Goal: Task Accomplishment & Management: Manage account settings

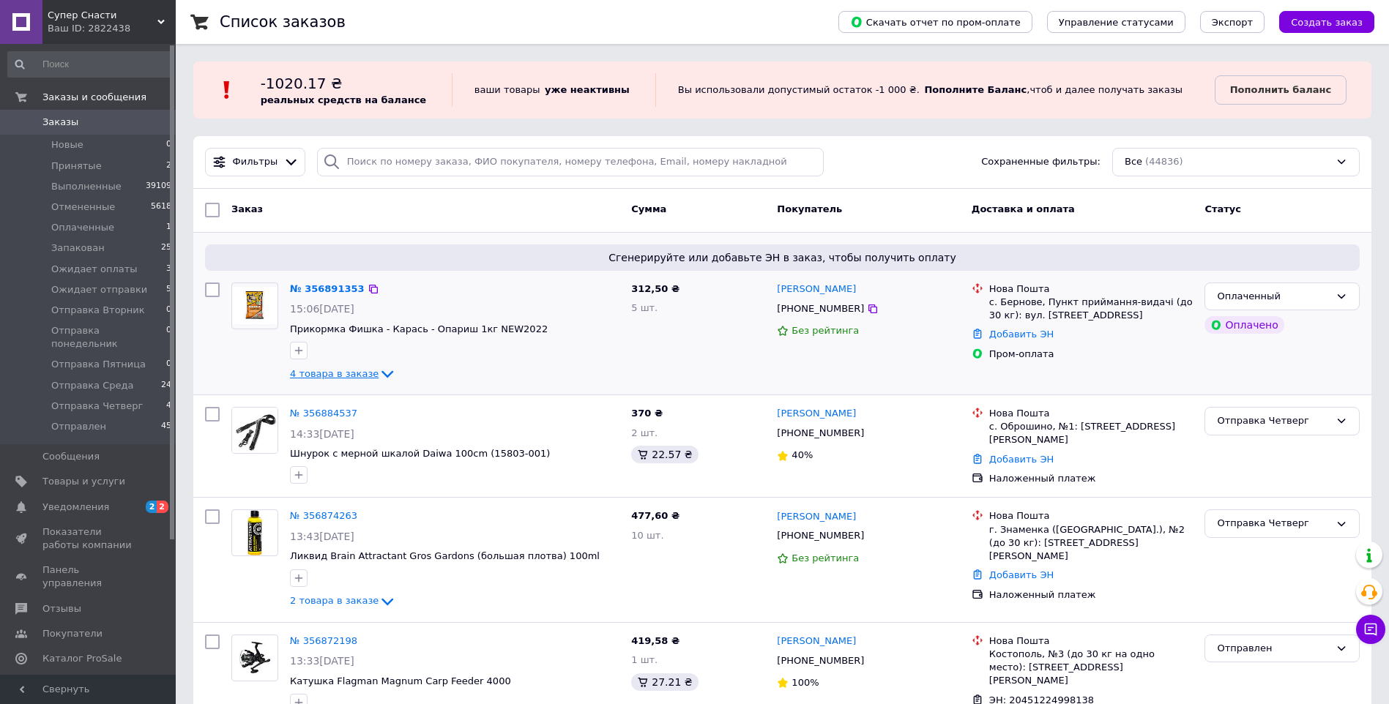
click at [381, 373] on icon at bounding box center [387, 374] width 12 height 7
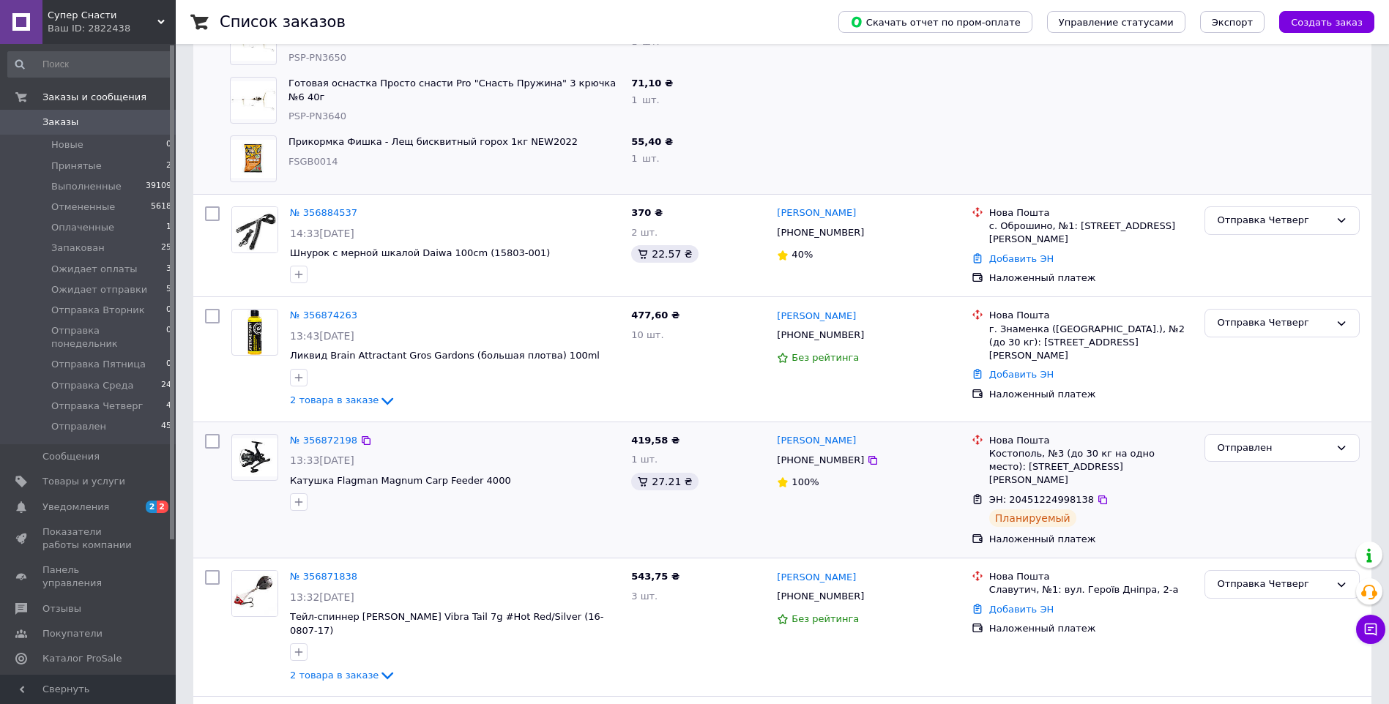
scroll to position [439, 0]
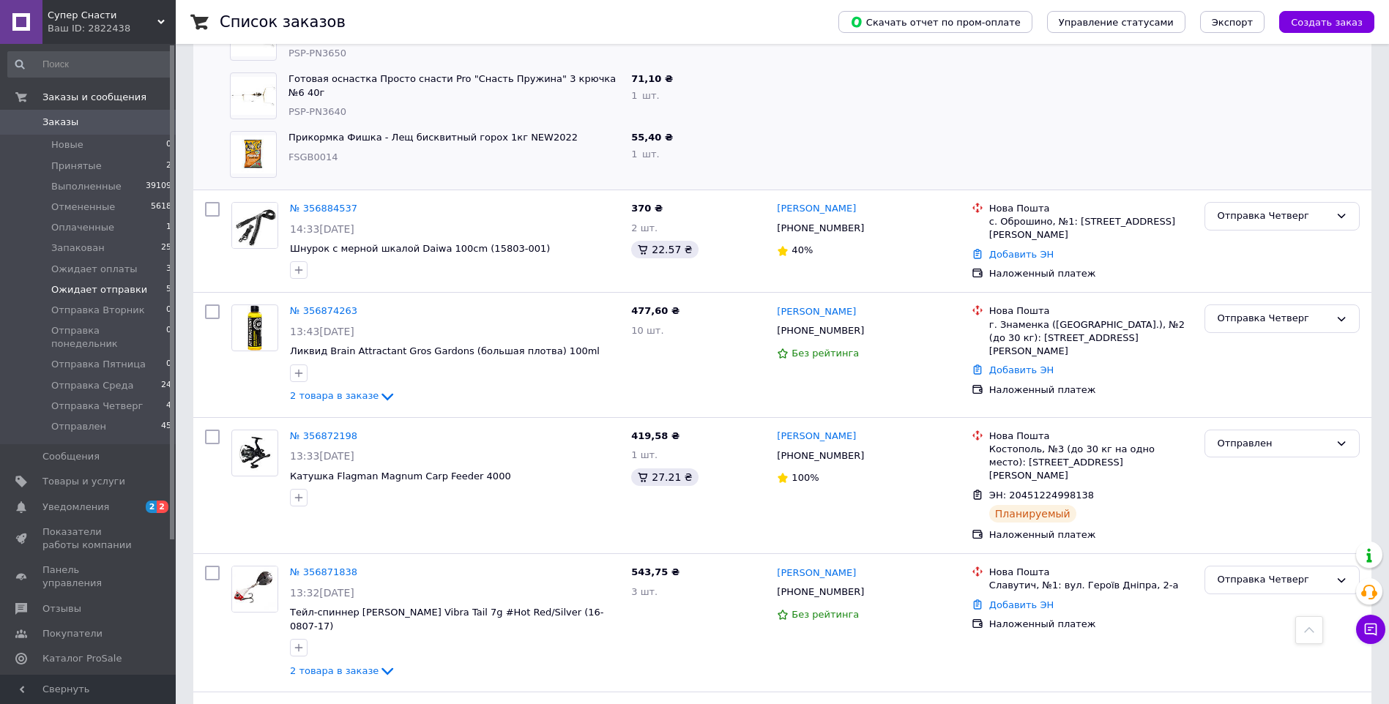
click at [105, 291] on span "Ожидает отправки" at bounding box center [99, 289] width 96 height 13
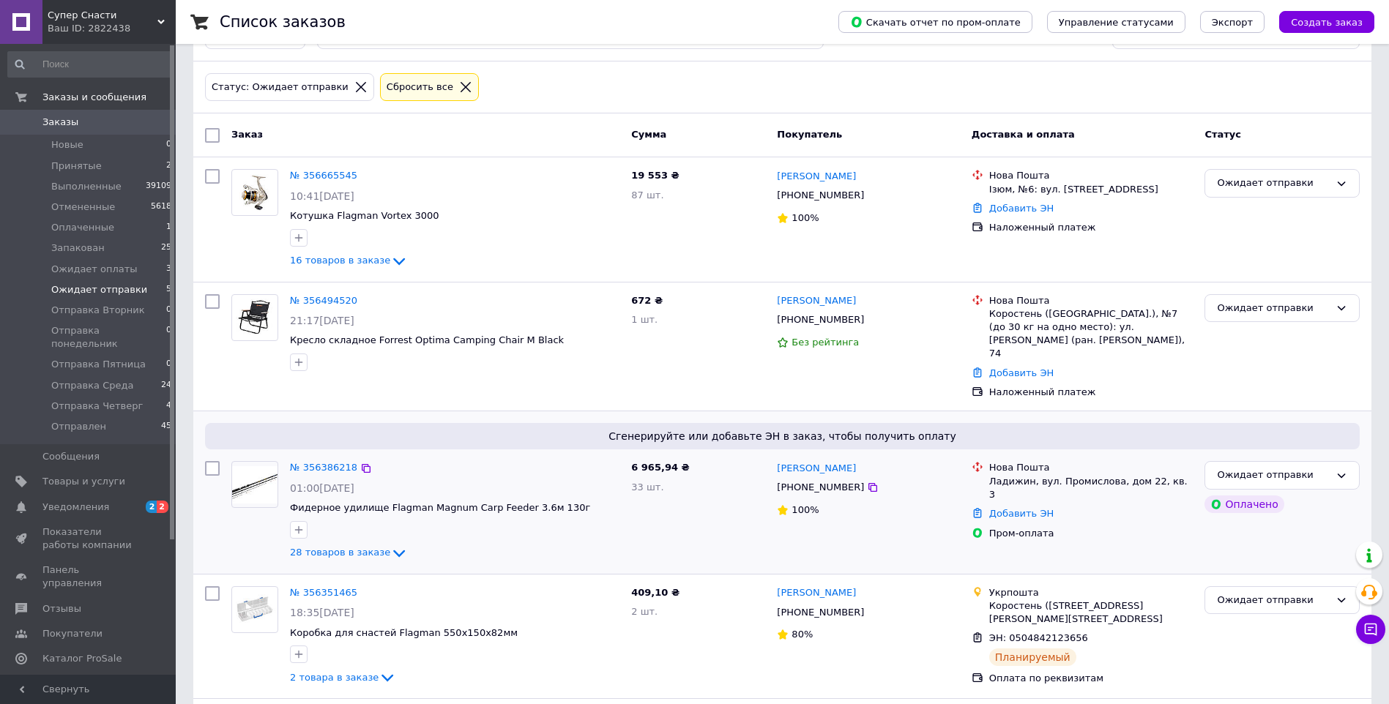
scroll to position [288, 0]
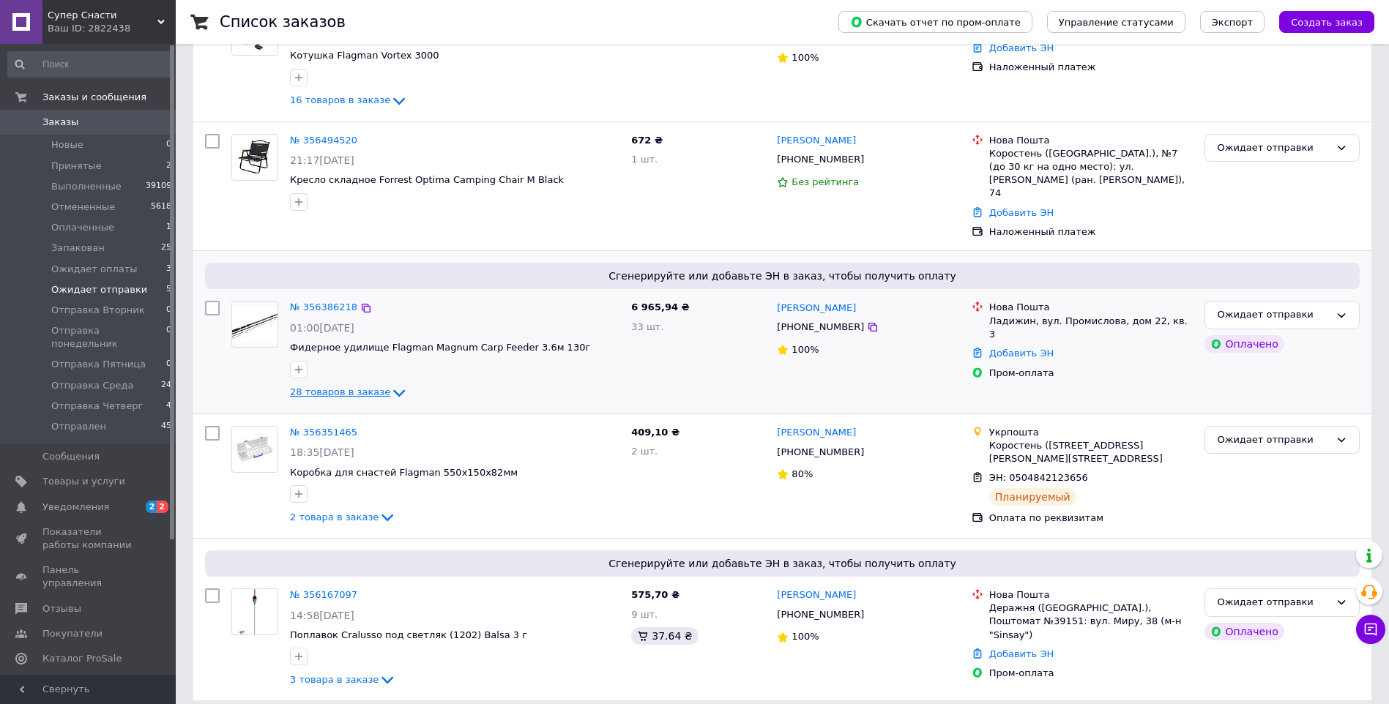
click at [390, 384] on icon at bounding box center [399, 393] width 18 height 18
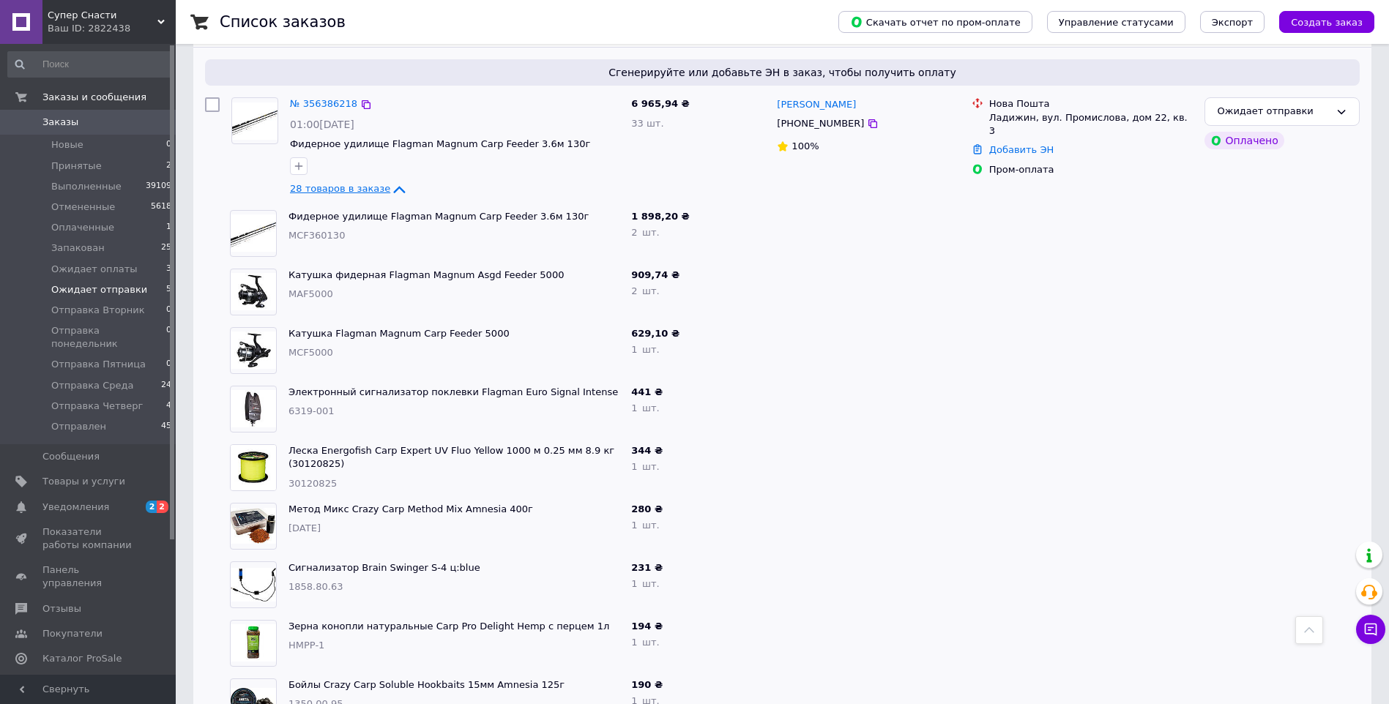
scroll to position [434, 0]
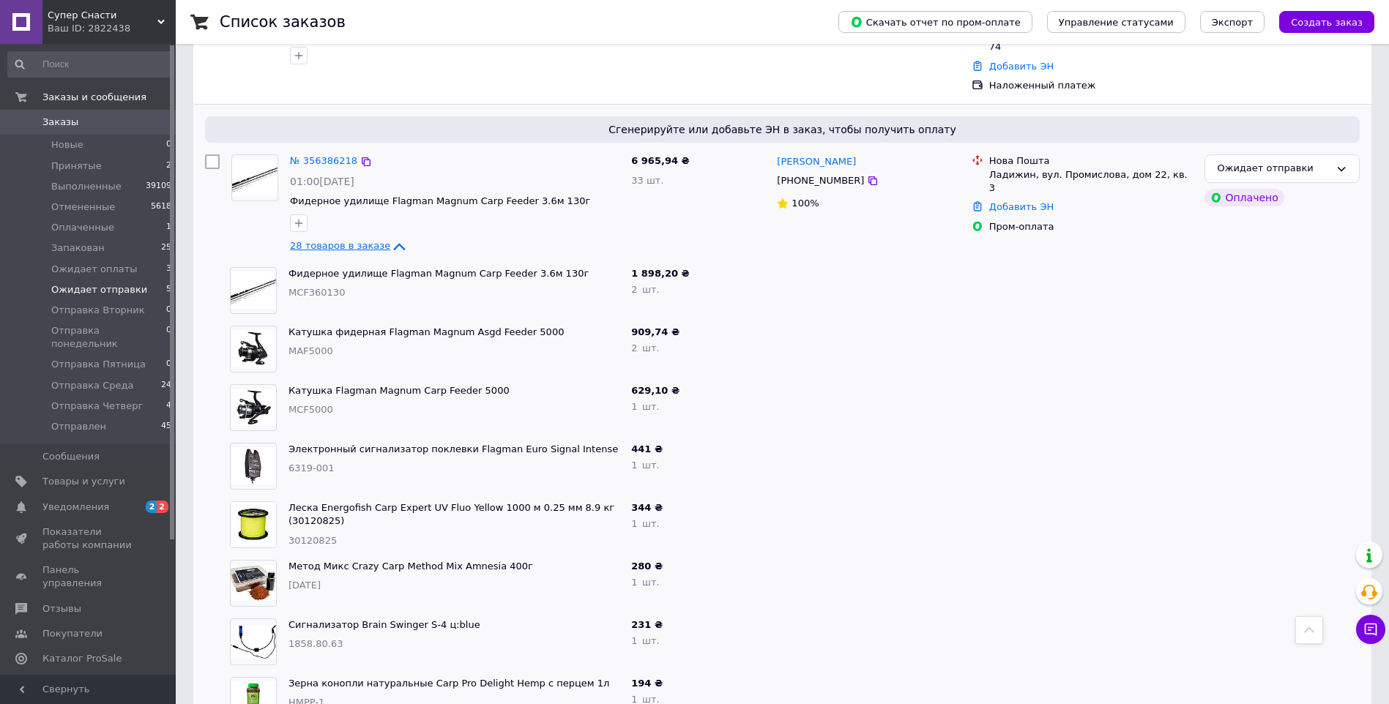
click at [84, 119] on span "Заказы" at bounding box center [88, 122] width 93 height 13
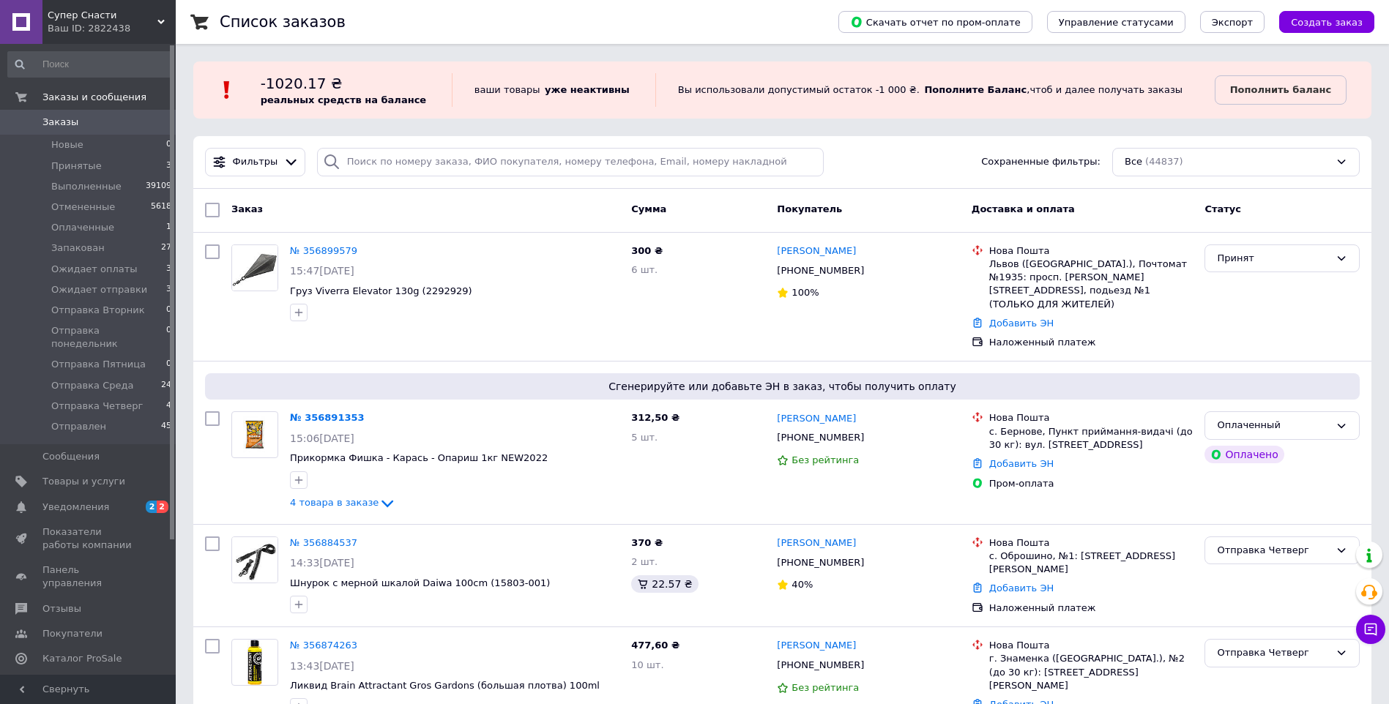
click at [78, 117] on span "Заказы" at bounding box center [88, 122] width 93 height 13
click at [100, 501] on span "Уведомления" at bounding box center [75, 507] width 67 height 13
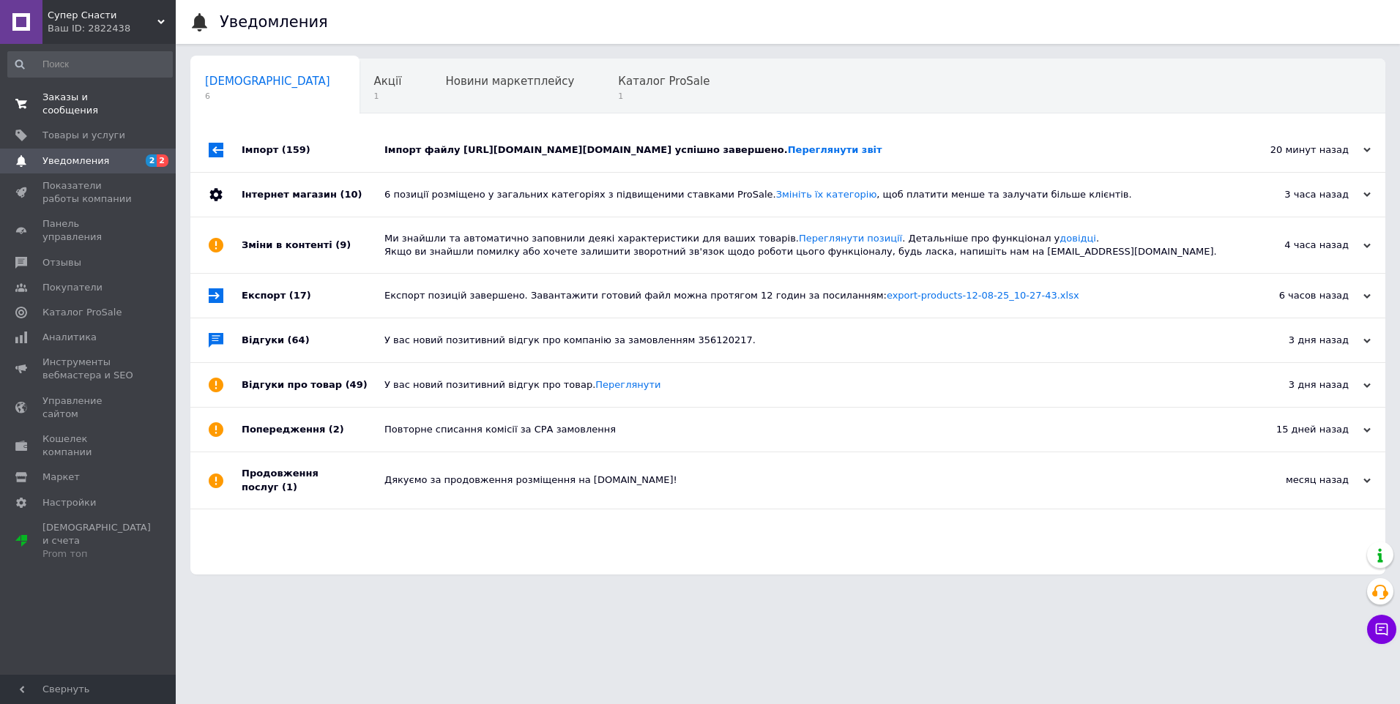
click at [85, 97] on span "Заказы и сообщения" at bounding box center [88, 104] width 93 height 26
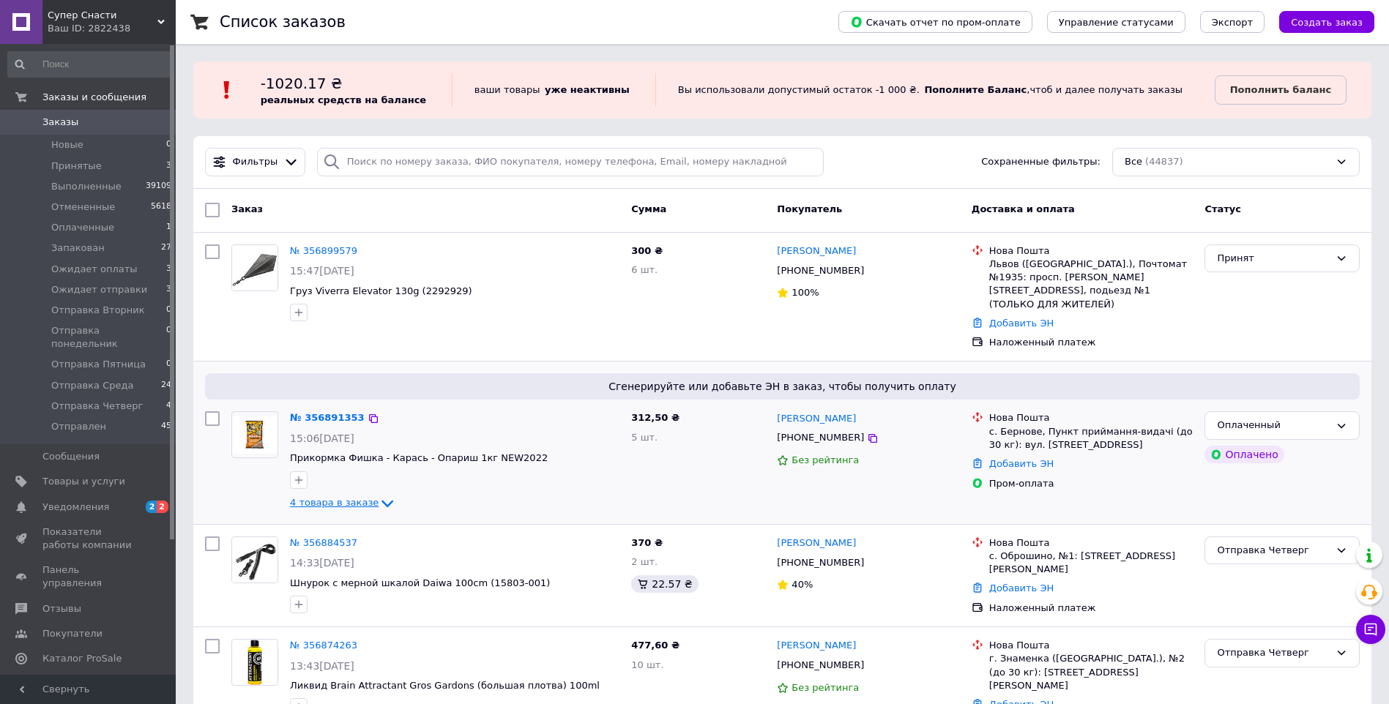
click at [379, 495] on icon at bounding box center [388, 504] width 18 height 18
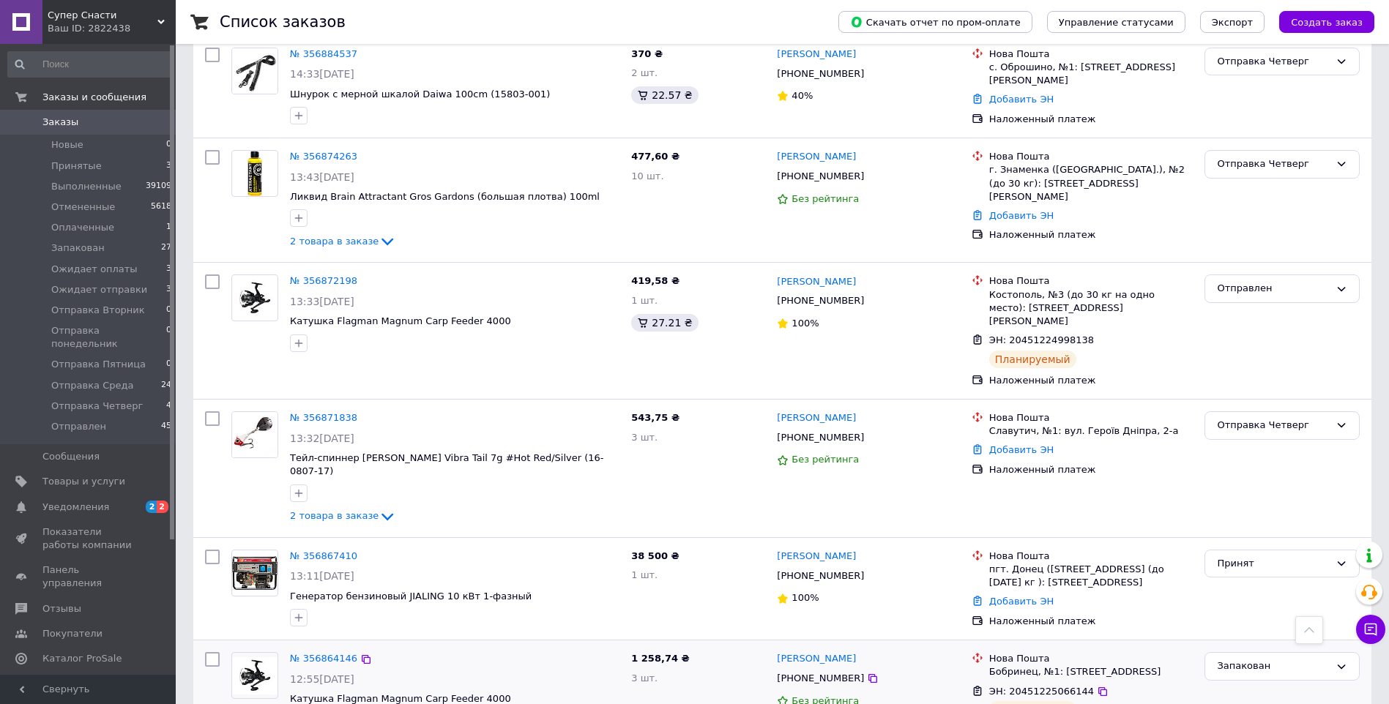
scroll to position [732, 0]
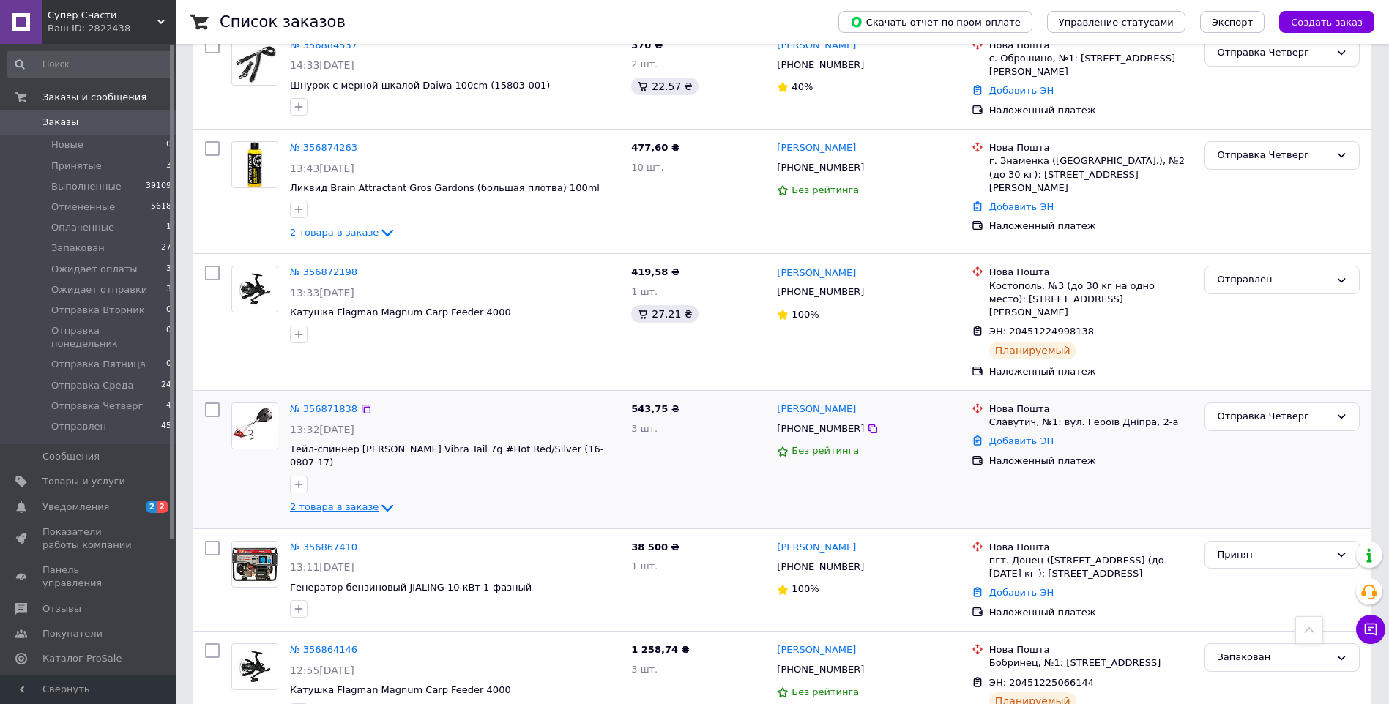
click at [379, 499] on icon at bounding box center [388, 508] width 18 height 18
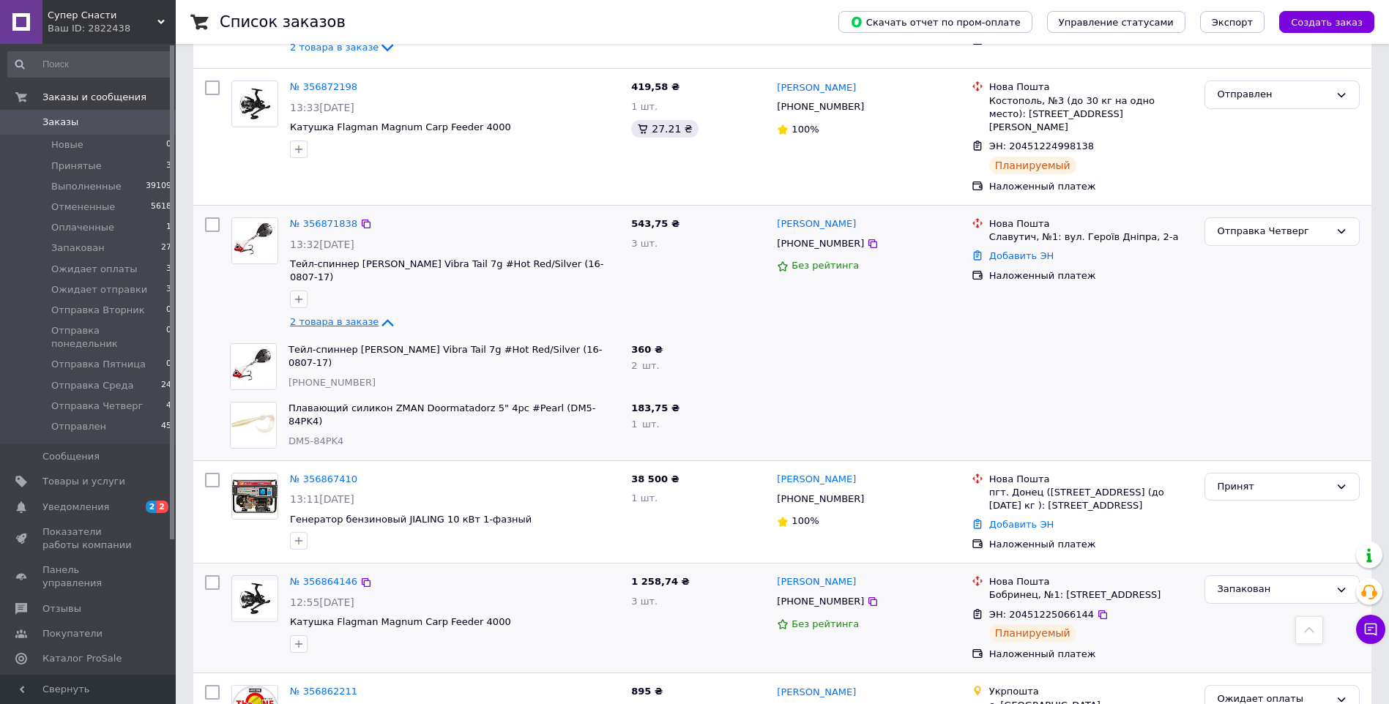
scroll to position [952, 0]
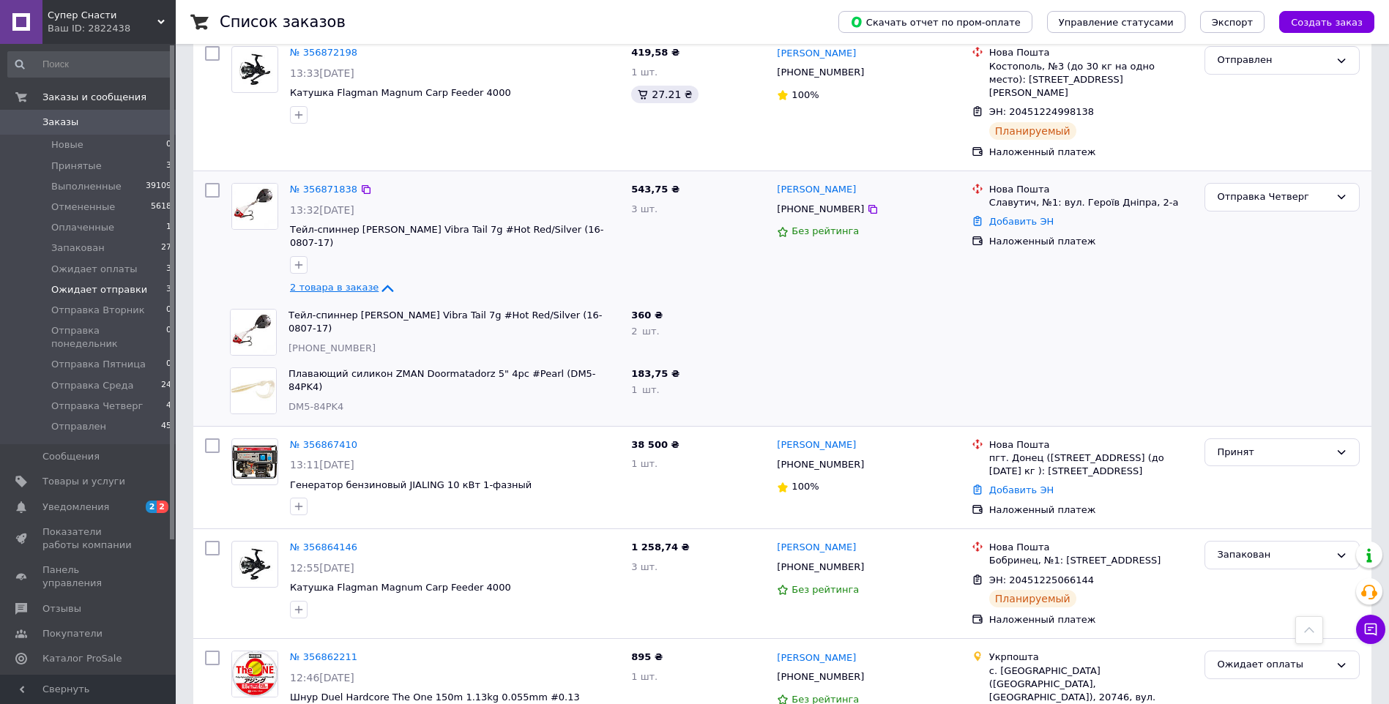
click at [103, 290] on span "Ожидает отправки" at bounding box center [99, 289] width 96 height 13
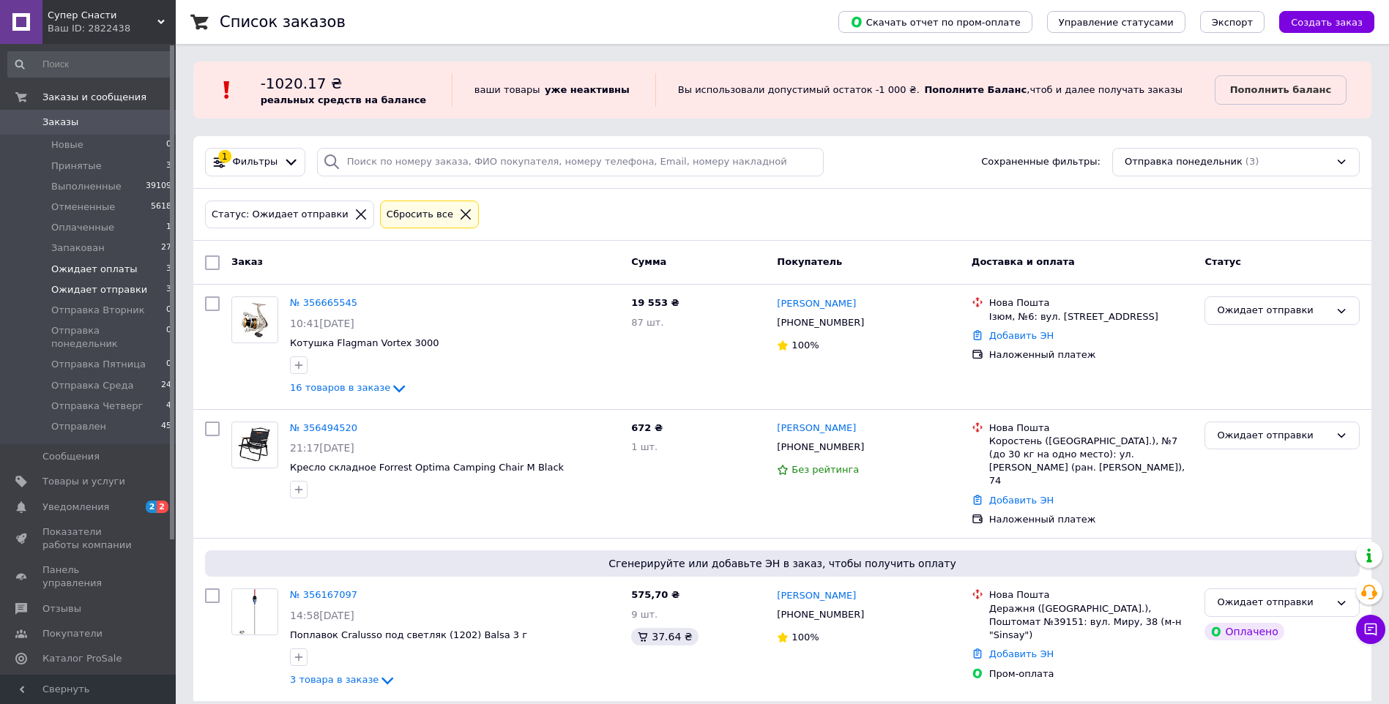
click at [101, 272] on span "Ожидает оплаты" at bounding box center [94, 269] width 86 height 13
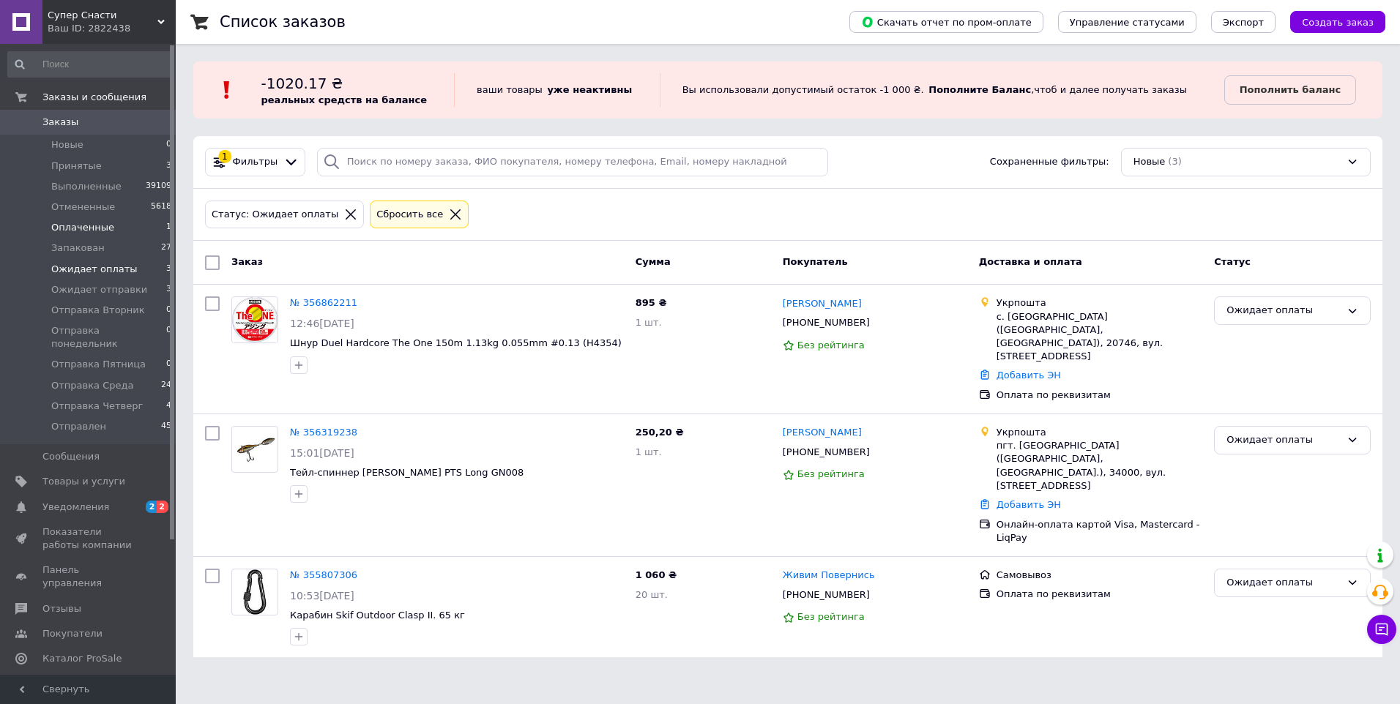
click at [89, 230] on span "Оплаченные" at bounding box center [82, 227] width 63 height 13
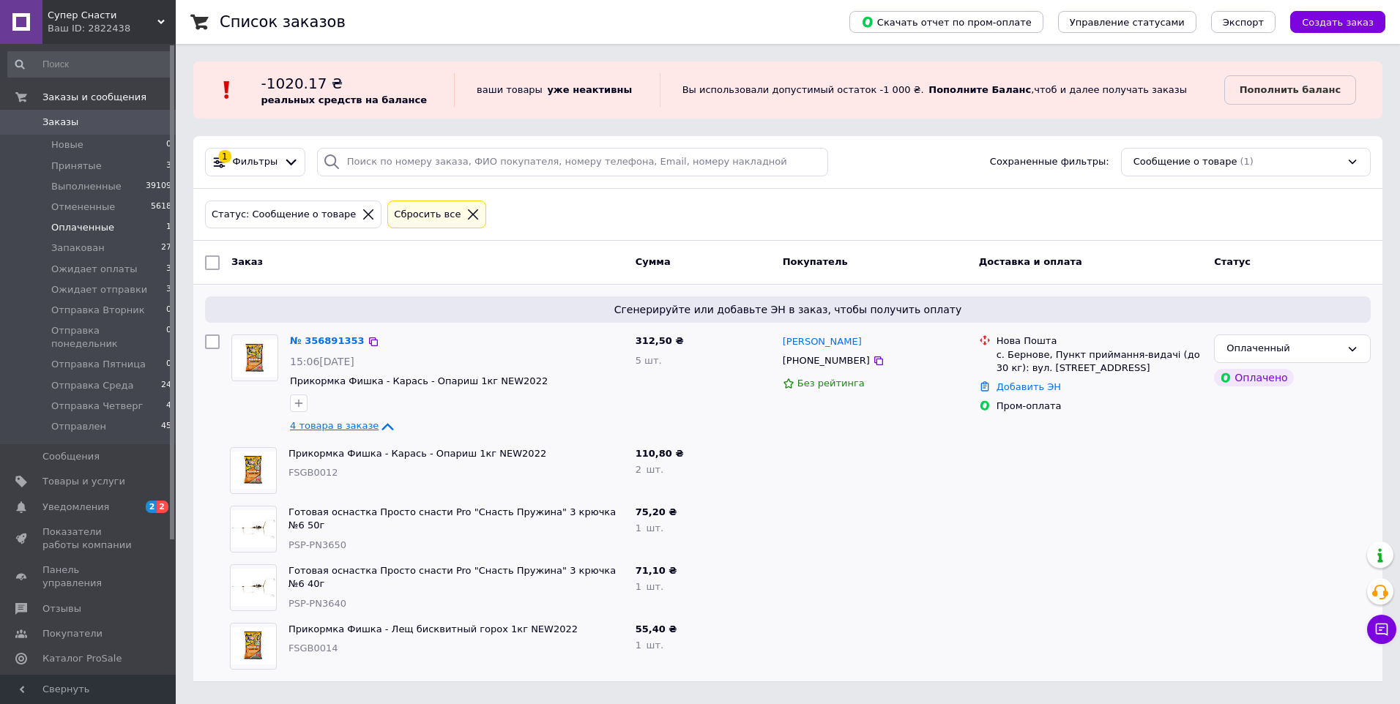
click at [379, 425] on icon at bounding box center [388, 427] width 18 height 18
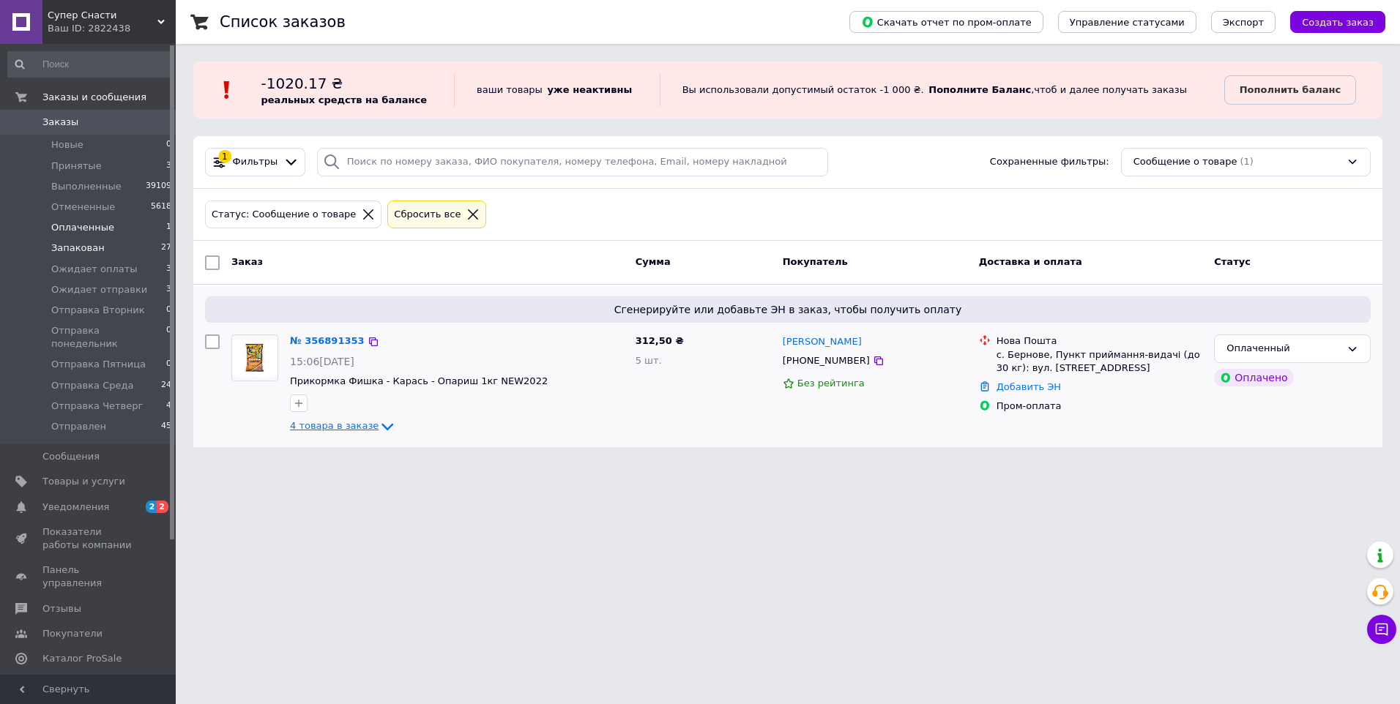
drag, startPoint x: 83, startPoint y: 250, endPoint x: 98, endPoint y: 242, distance: 17.4
click at [83, 249] on span "Запакован" at bounding box center [77, 248] width 53 height 13
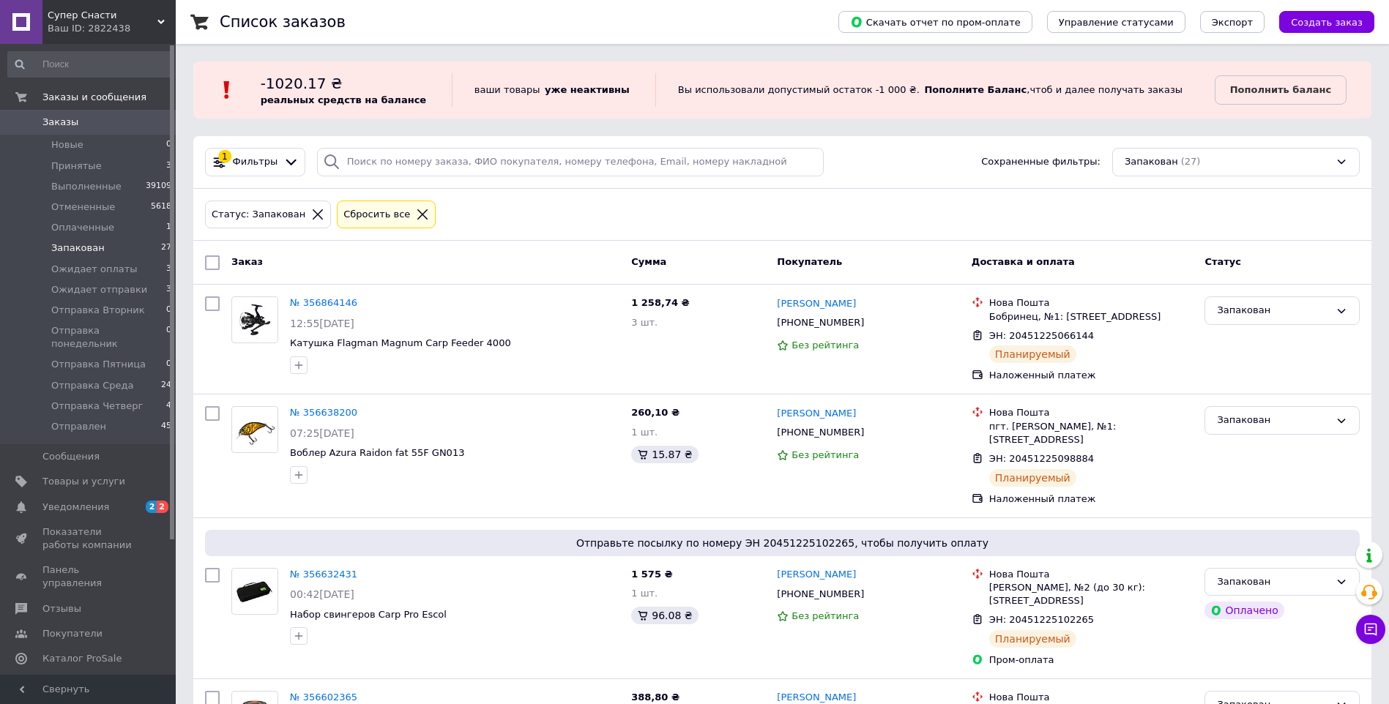
click at [94, 123] on span "Заказы" at bounding box center [88, 122] width 93 height 13
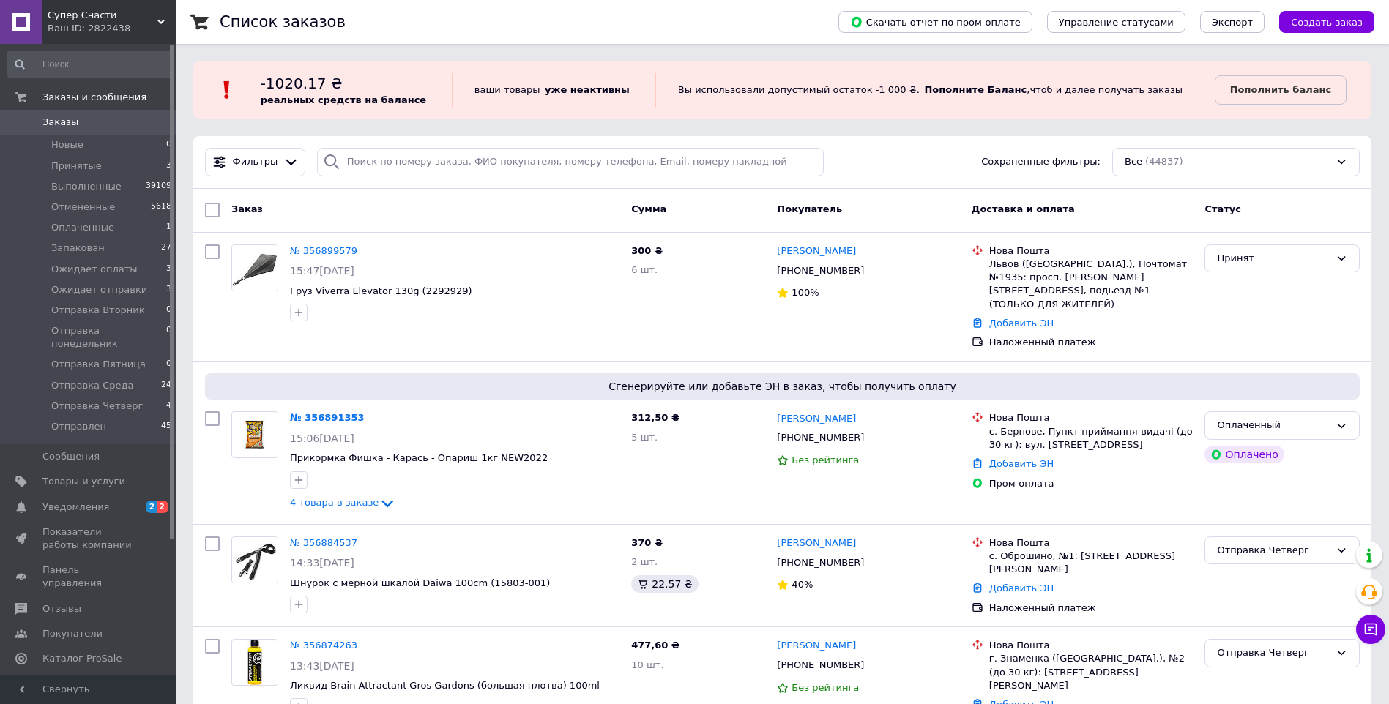
click at [81, 121] on span "Заказы" at bounding box center [88, 122] width 93 height 13
click at [81, 475] on span "Товары и услуги" at bounding box center [83, 481] width 83 height 13
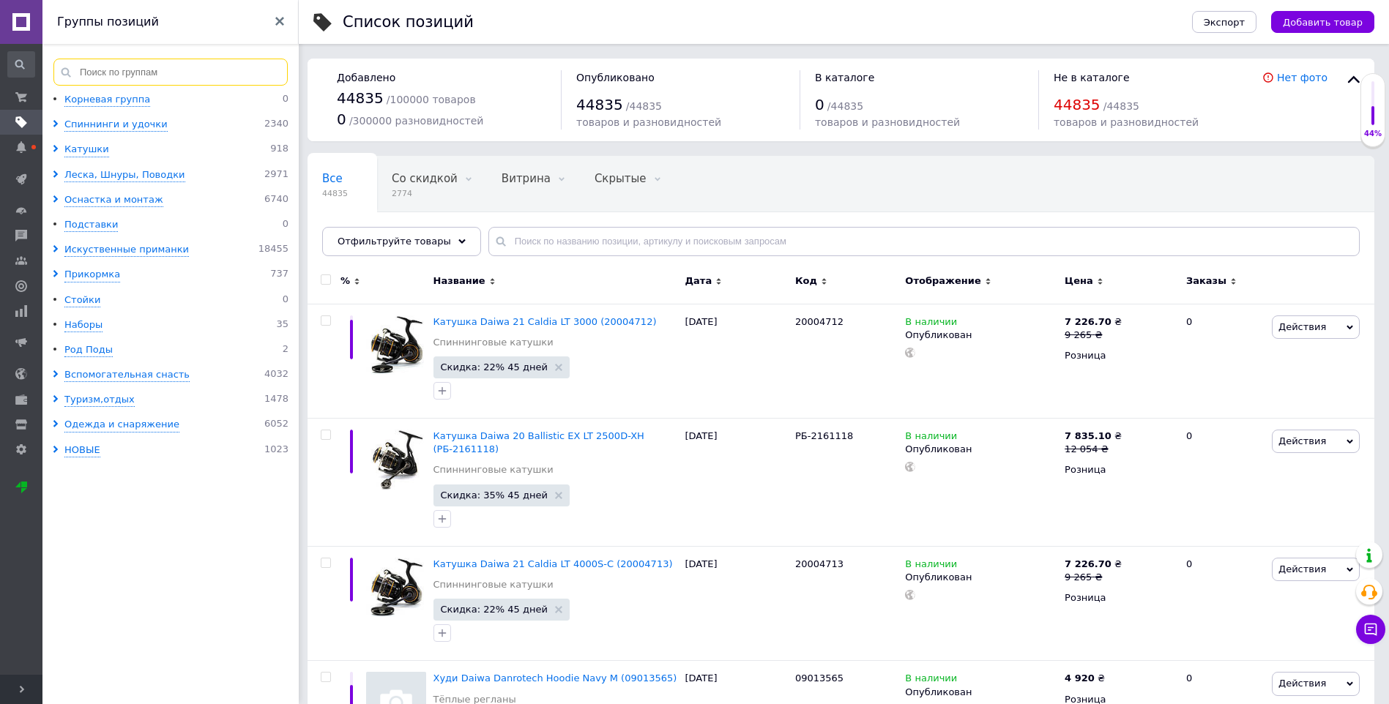
click at [182, 76] on input at bounding box center [170, 72] width 234 height 27
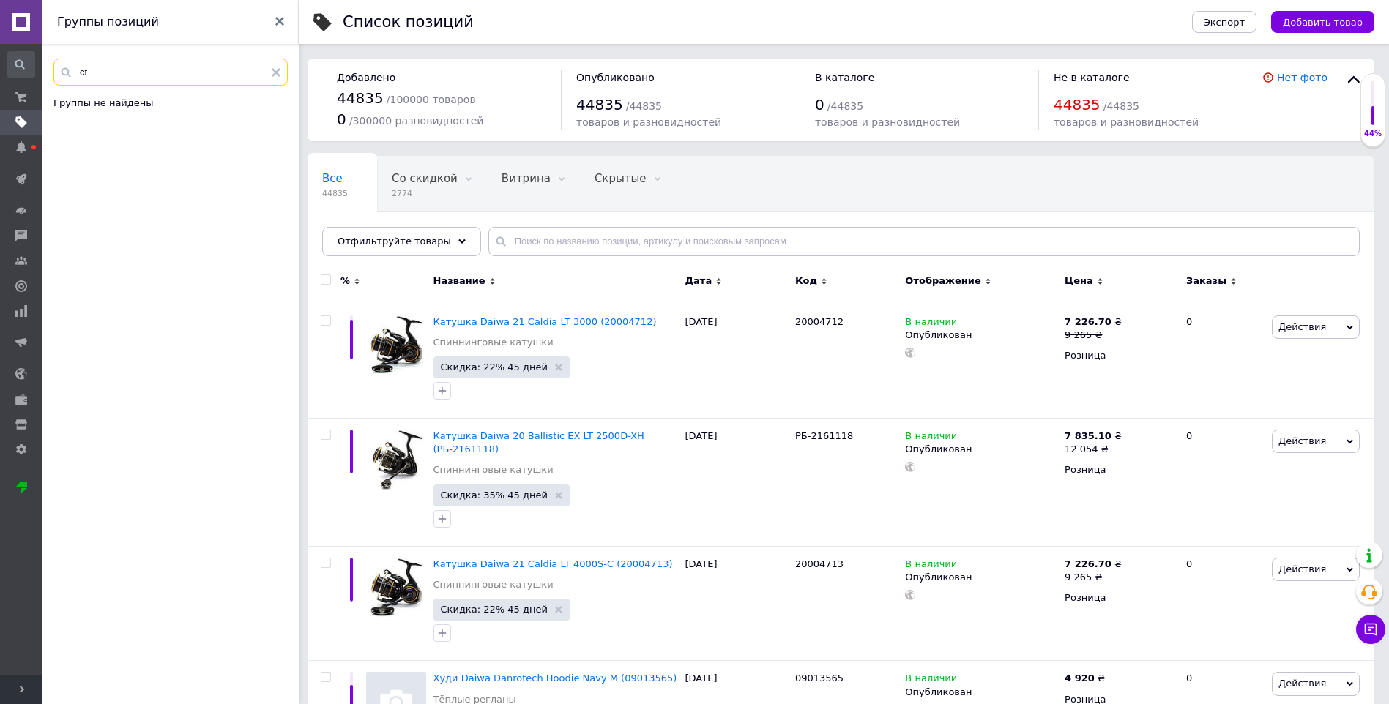
type input "c"
click at [122, 104] on span "стул" at bounding box center [120, 99] width 23 height 11
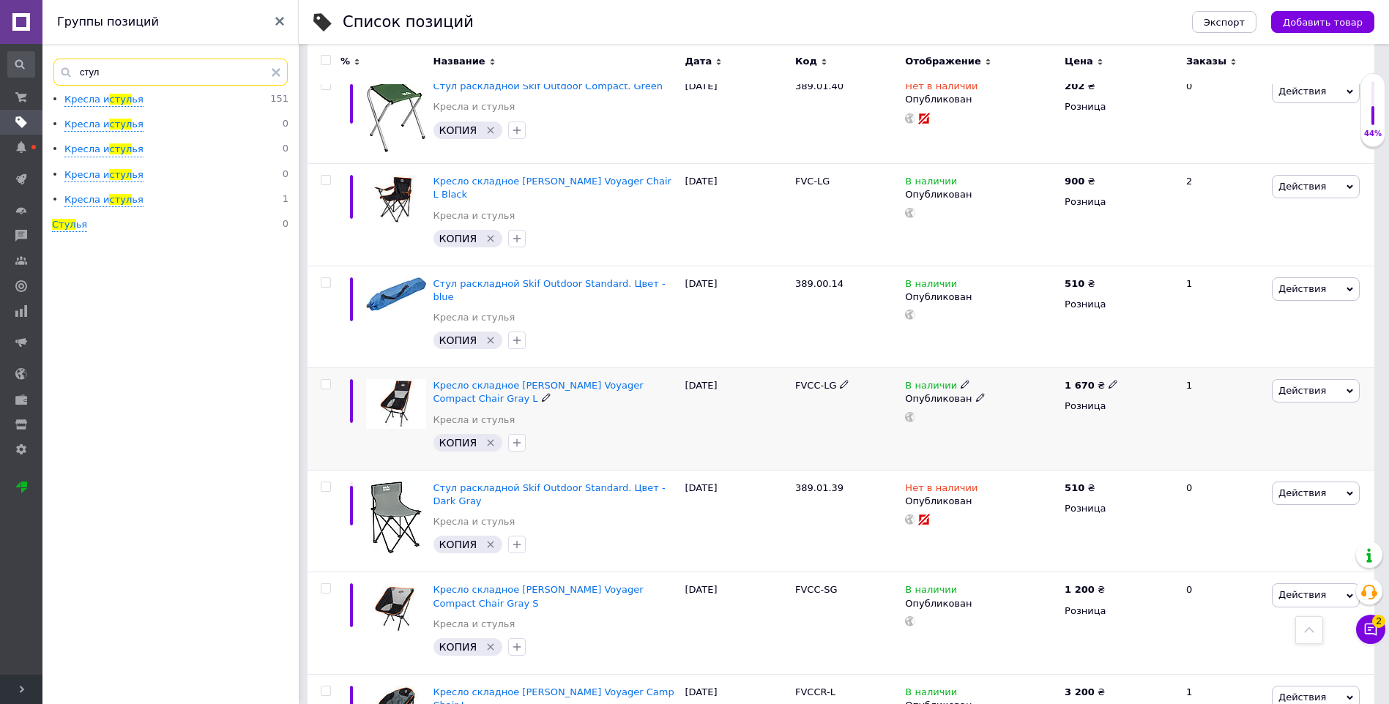
scroll to position [4247, 0]
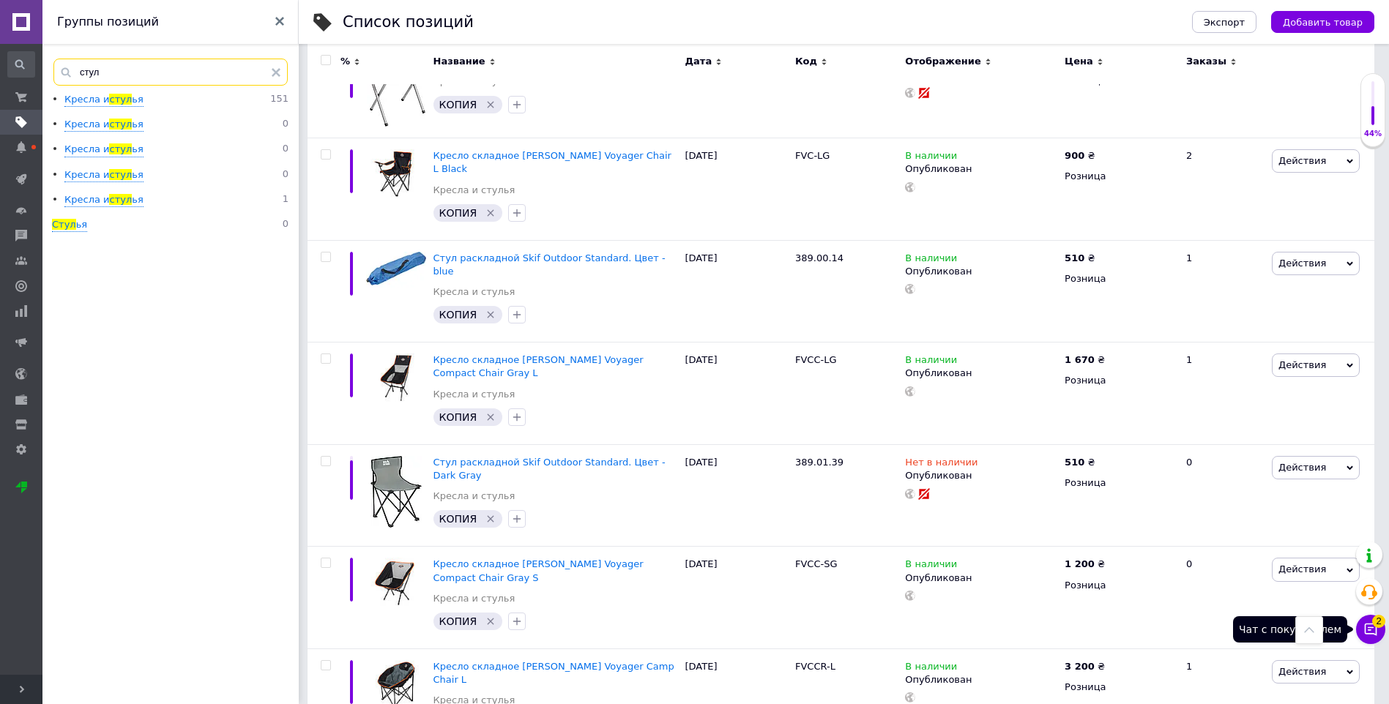
type input "стул"
click at [1371, 630] on icon at bounding box center [1370, 629] width 15 height 15
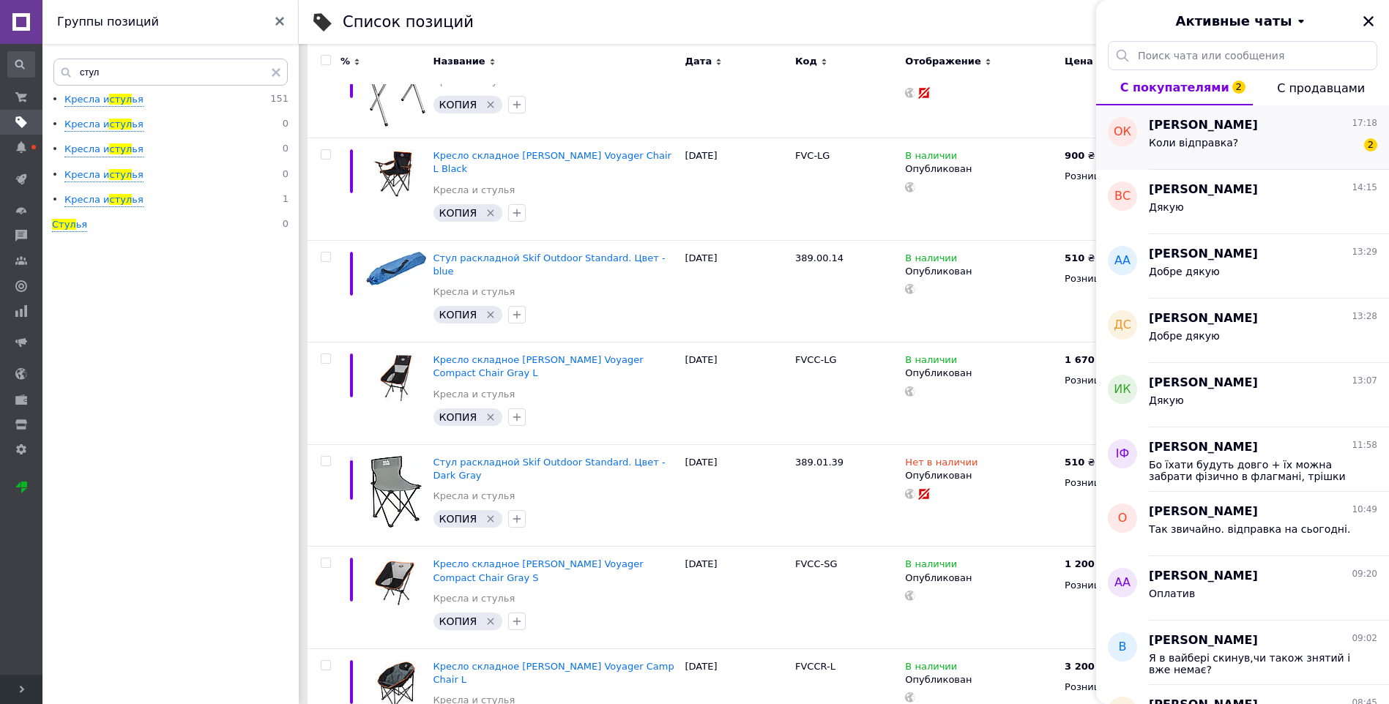
click at [1219, 131] on span "[PERSON_NAME]" at bounding box center [1203, 125] width 109 height 17
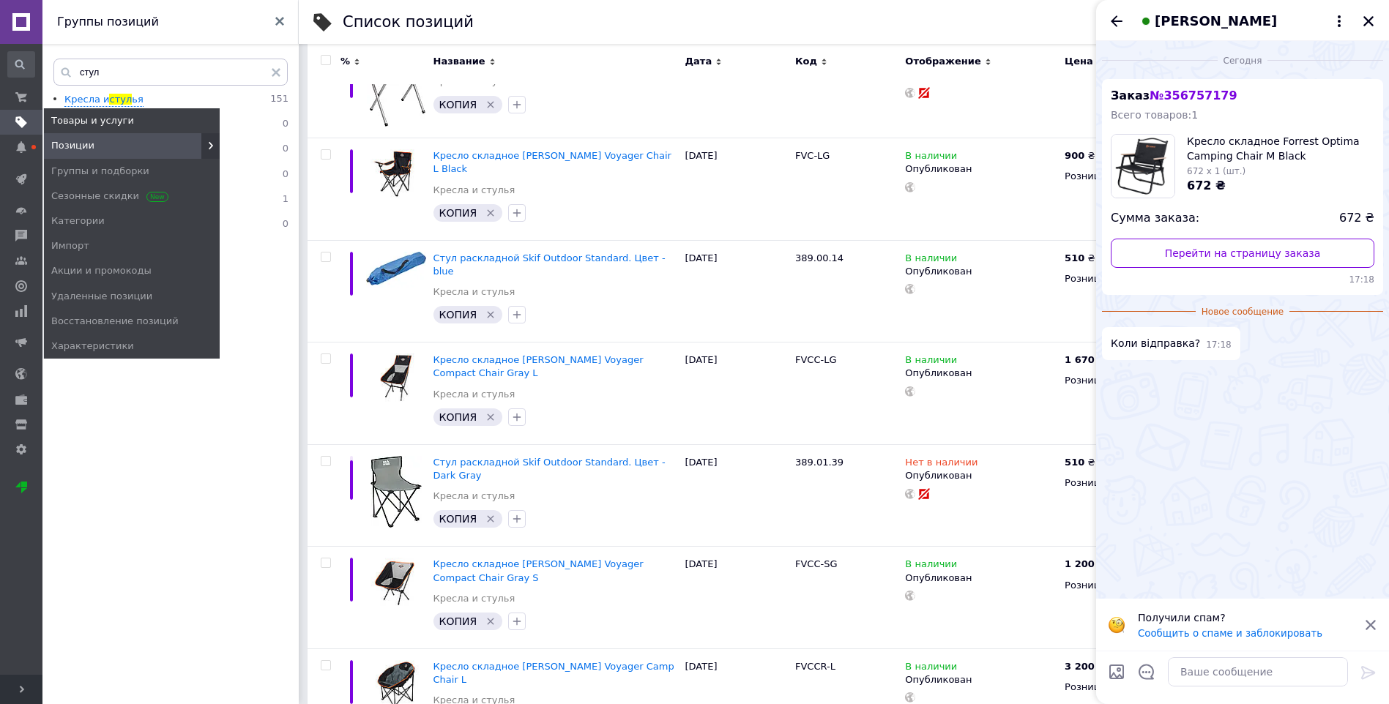
click at [77, 150] on span "Позиции" at bounding box center [72, 145] width 43 height 13
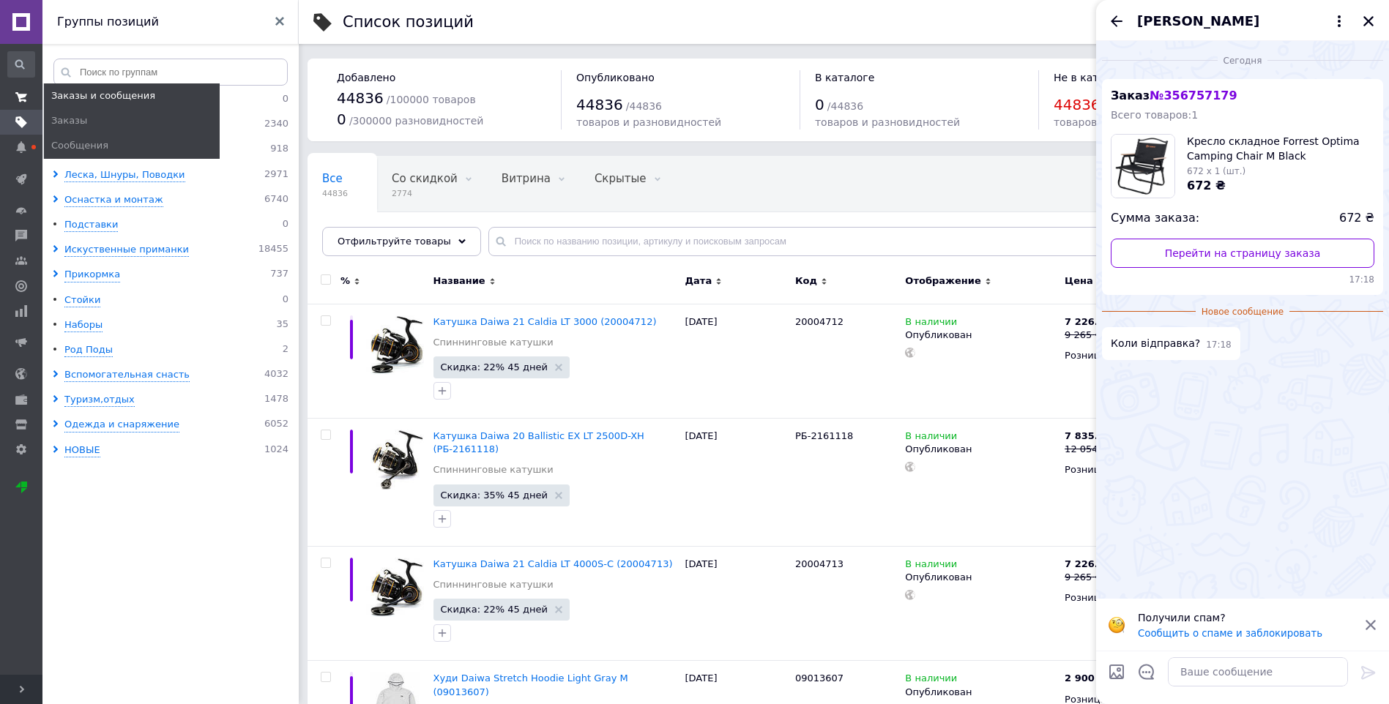
click at [21, 100] on use at bounding box center [21, 97] width 12 height 10
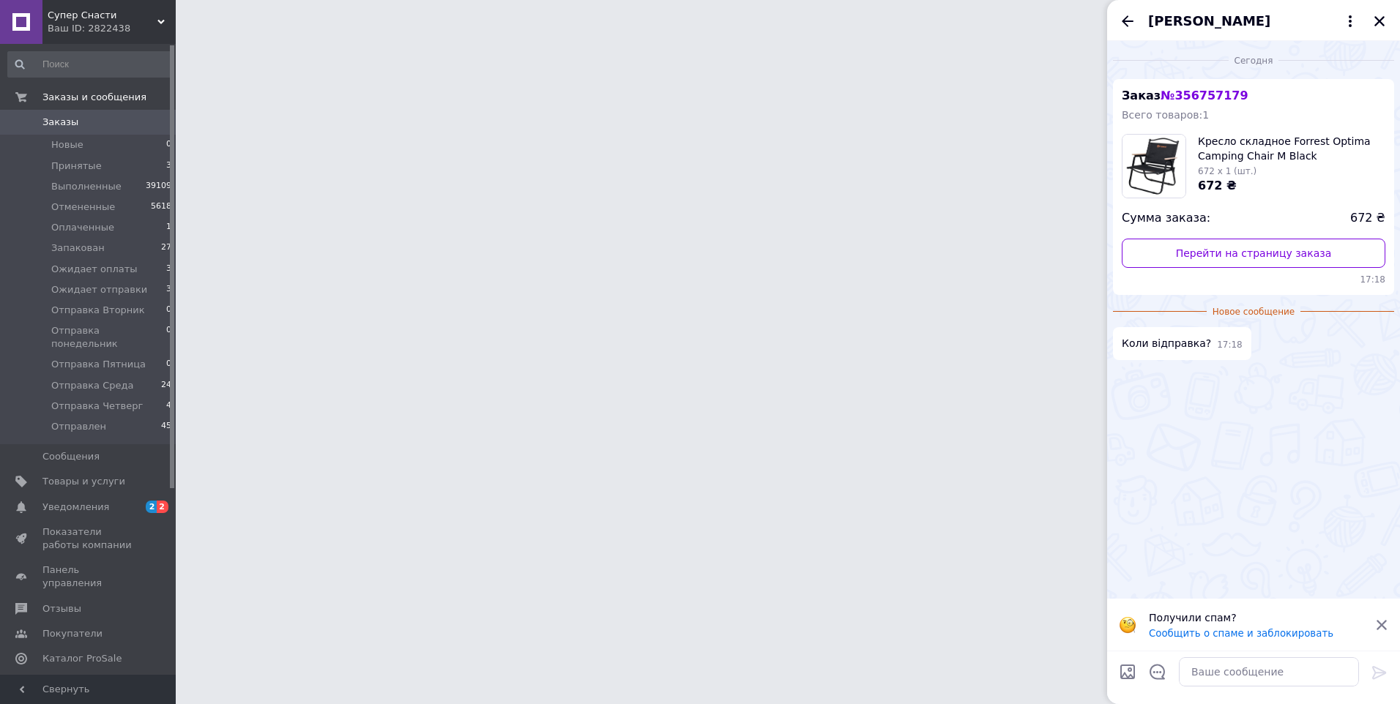
click at [1379, 21] on div "[PERSON_NAME]" at bounding box center [1253, 20] width 293 height 41
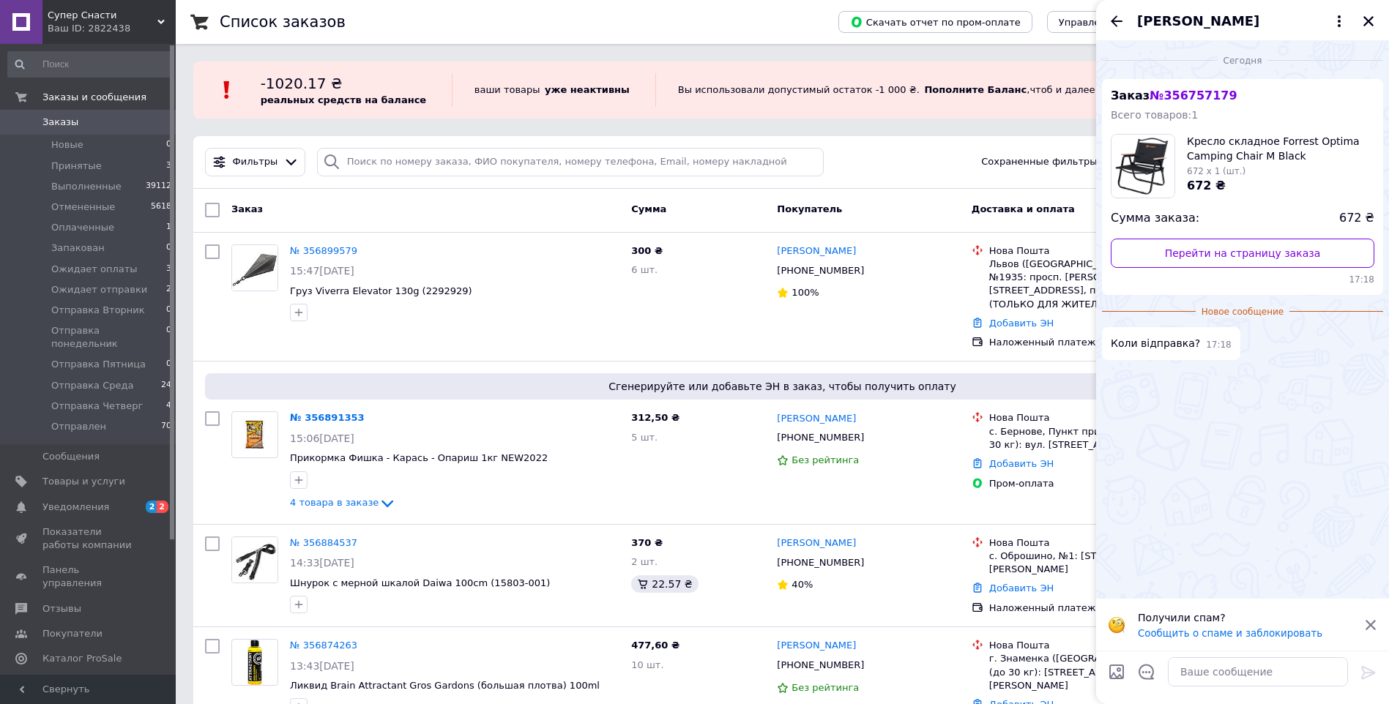
click at [1371, 18] on icon "Закрыть" at bounding box center [1368, 21] width 10 height 10
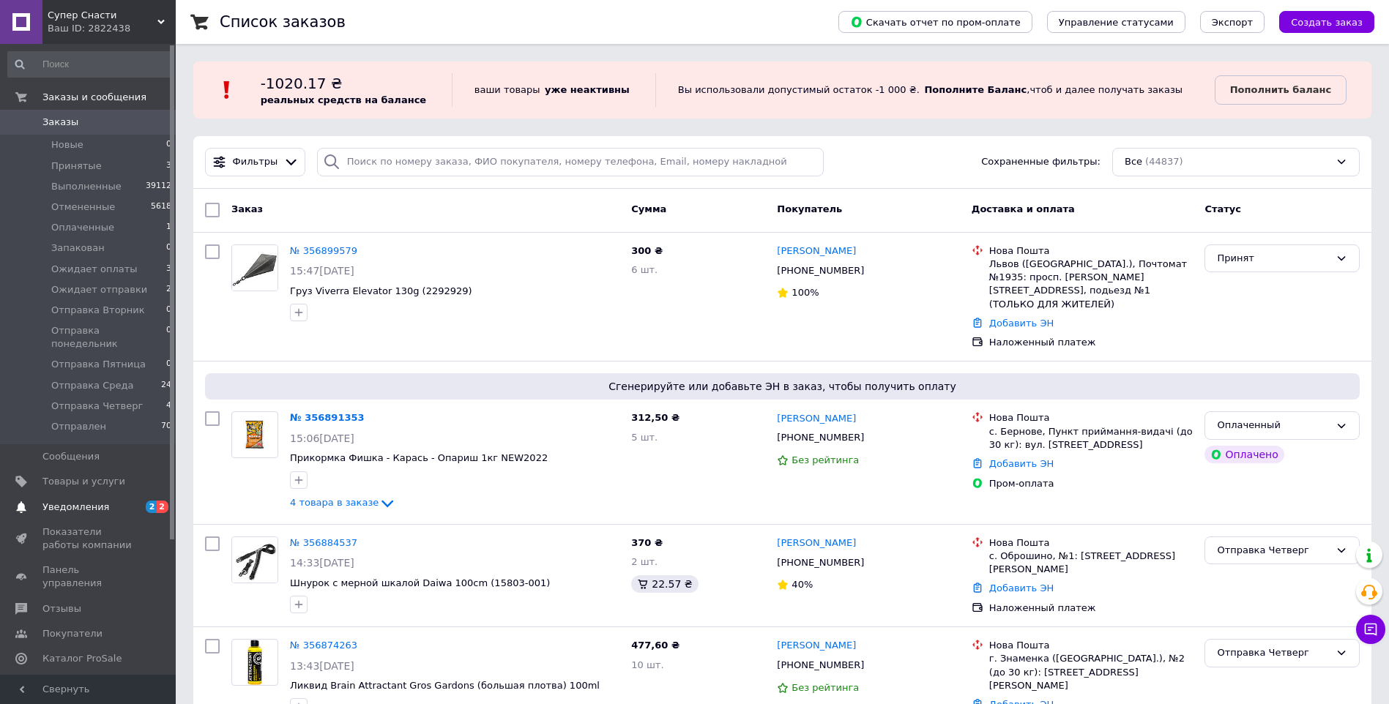
click at [101, 501] on span "Уведомления" at bounding box center [75, 507] width 67 height 13
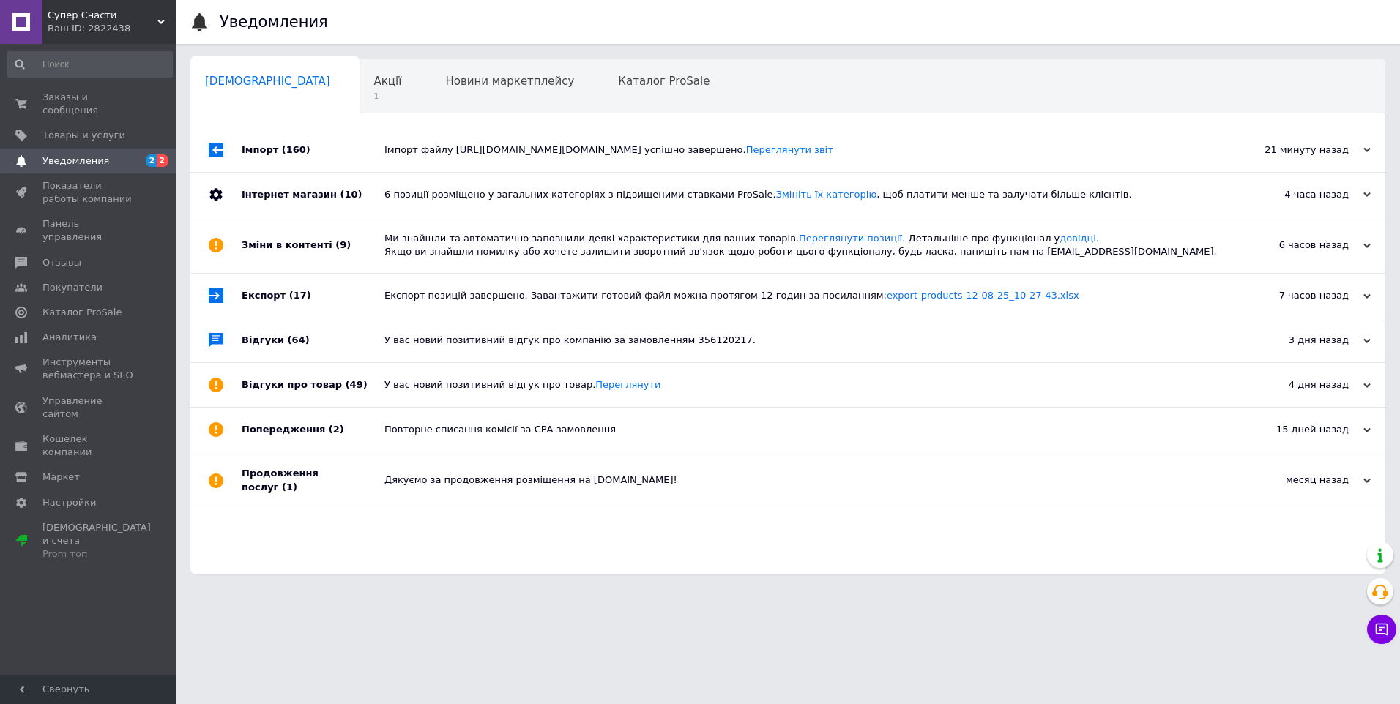
click at [533, 152] on div "Імпорт файлу [URL][DOMAIN_NAME][DOMAIN_NAME] успішно завершено. Переглянути звіт" at bounding box center [804, 150] width 840 height 13
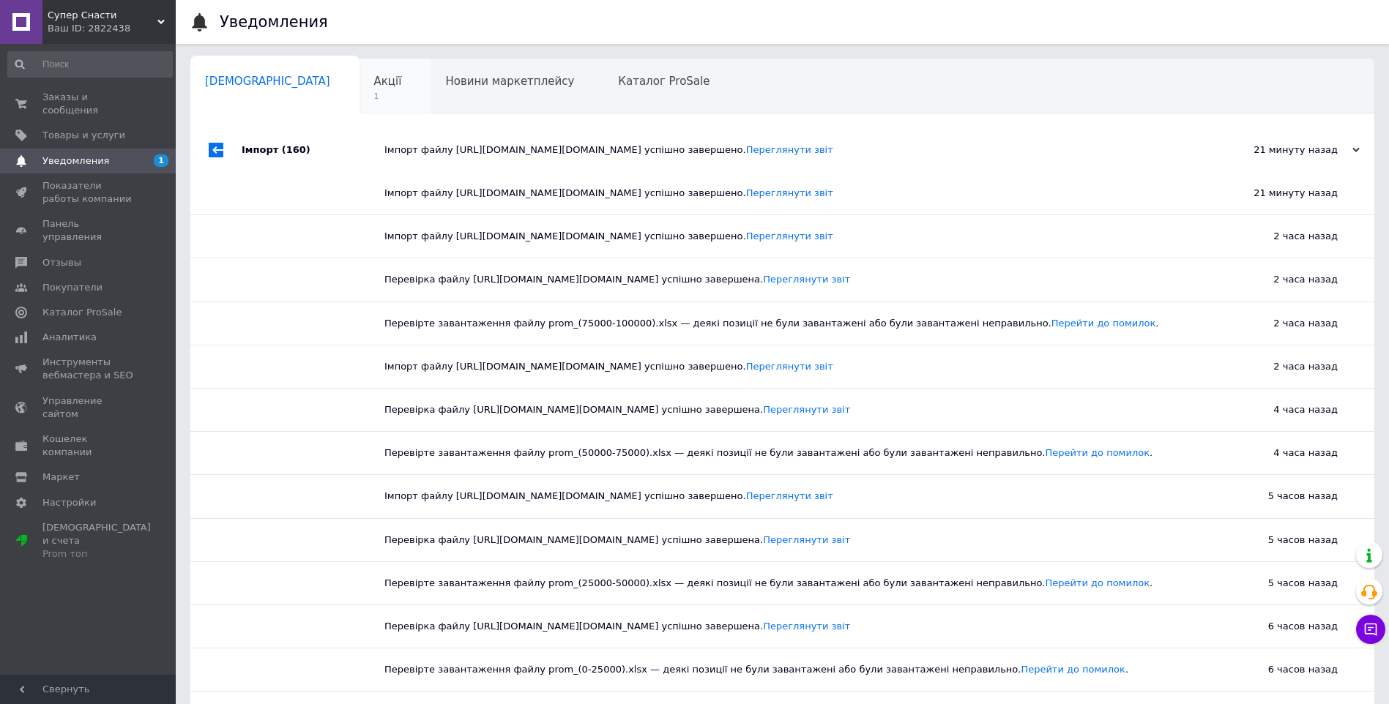
click at [374, 83] on span "Акції" at bounding box center [388, 81] width 28 height 13
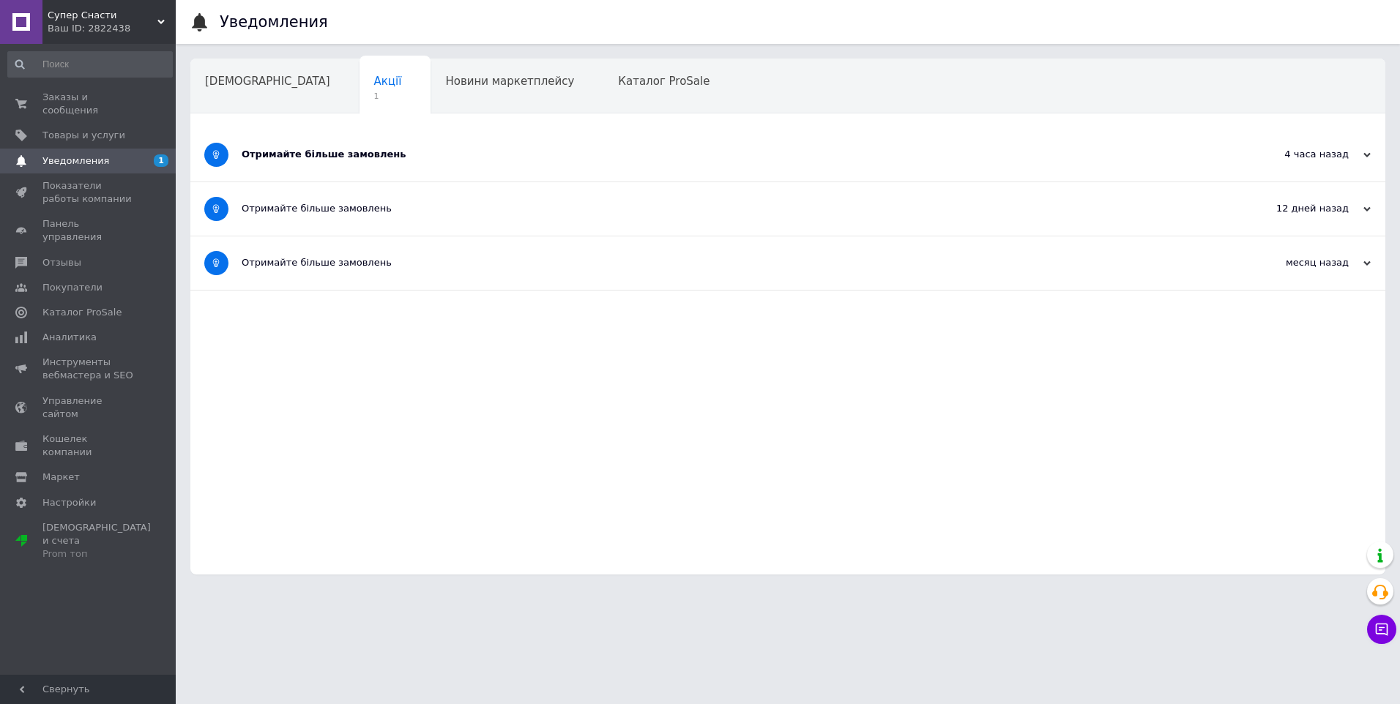
click at [361, 153] on div "Отримайте більше замовлень" at bounding box center [733, 154] width 983 height 13
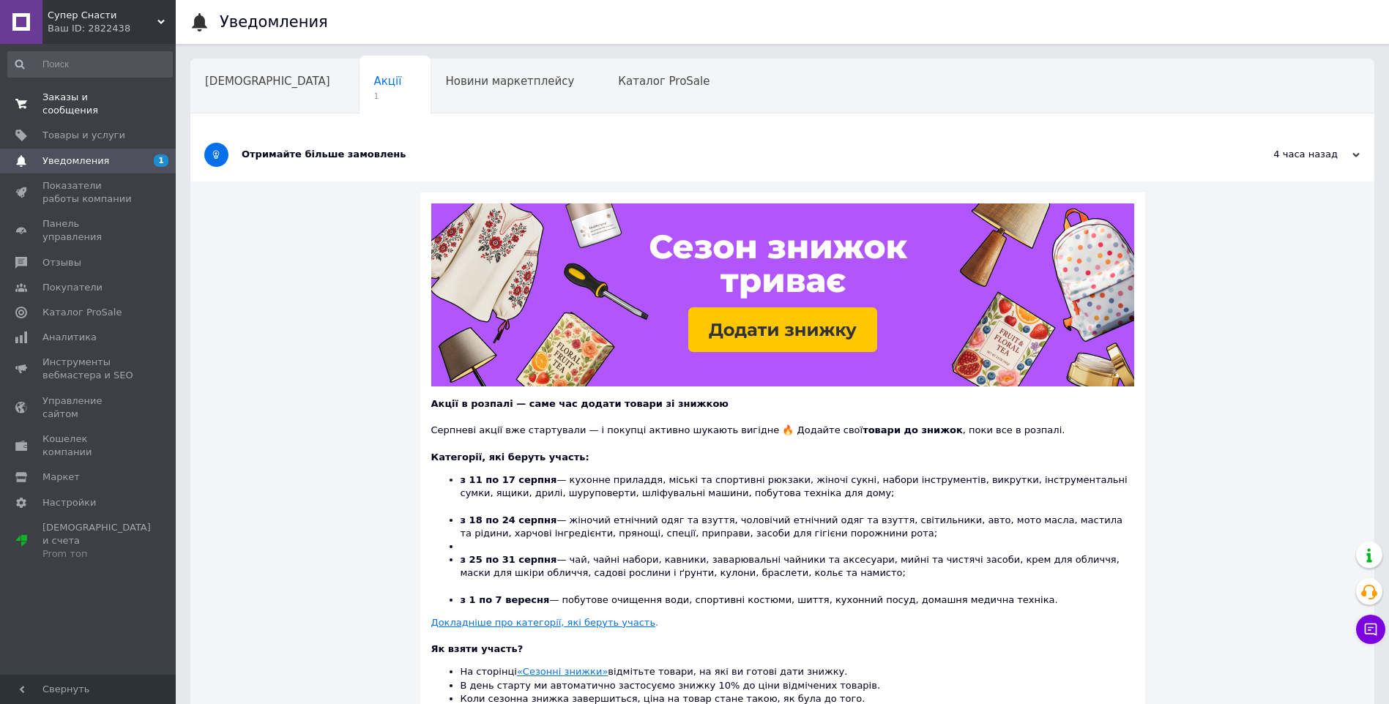
click at [127, 93] on span "Заказы и сообщения" at bounding box center [88, 104] width 93 height 26
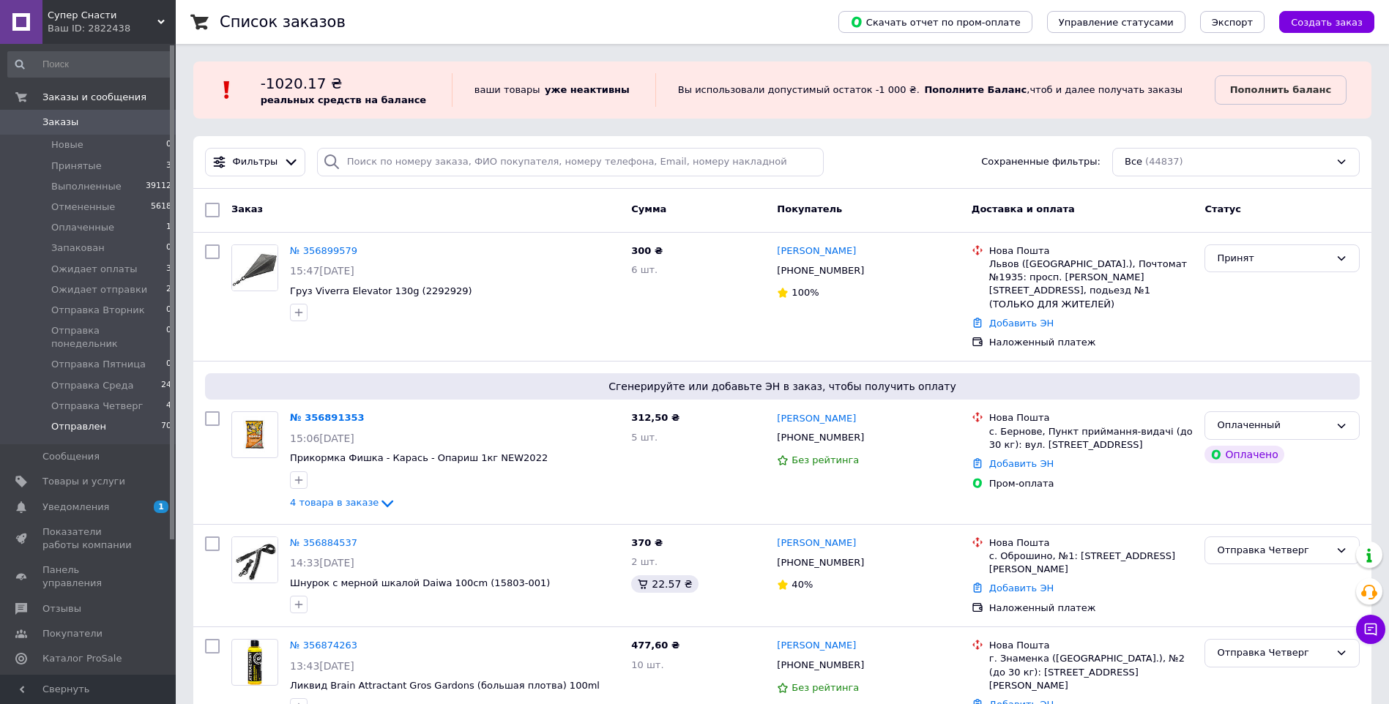
click at [113, 417] on li "Отправлен 70" at bounding box center [90, 431] width 180 height 28
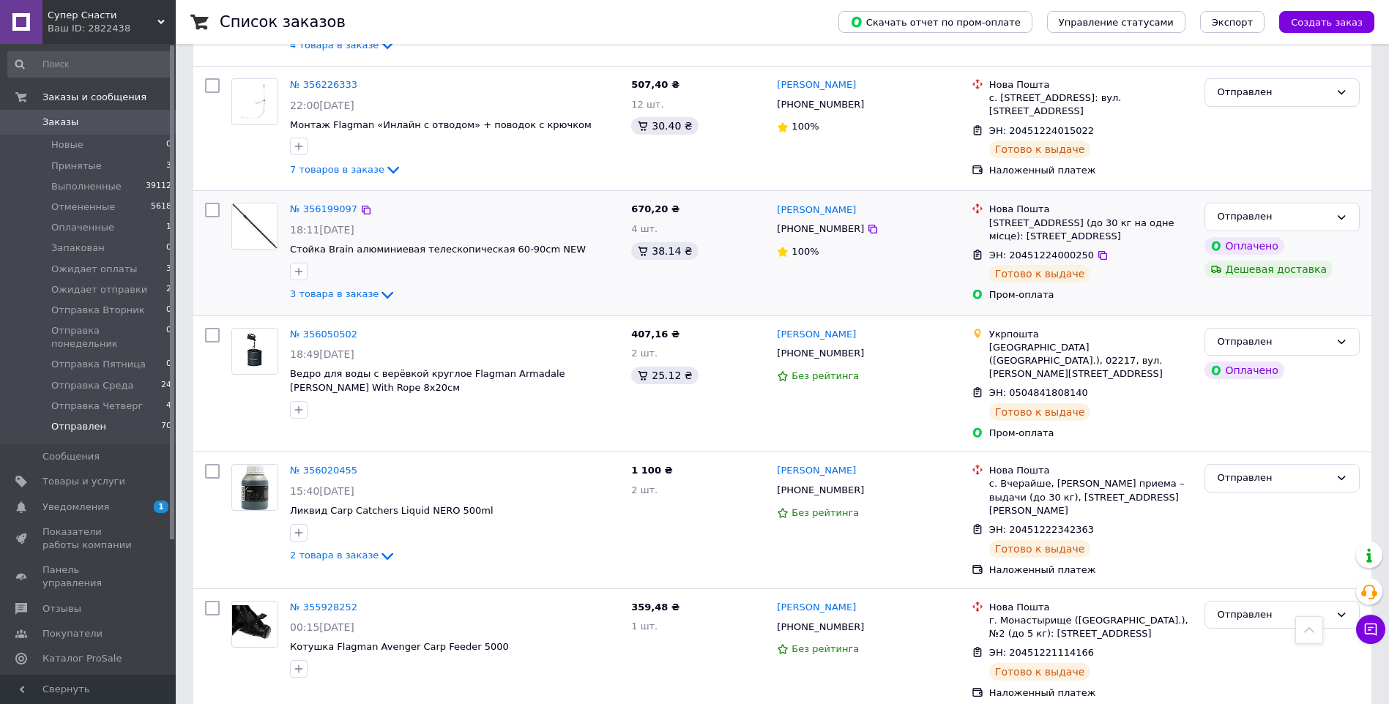
scroll to position [7688, 0]
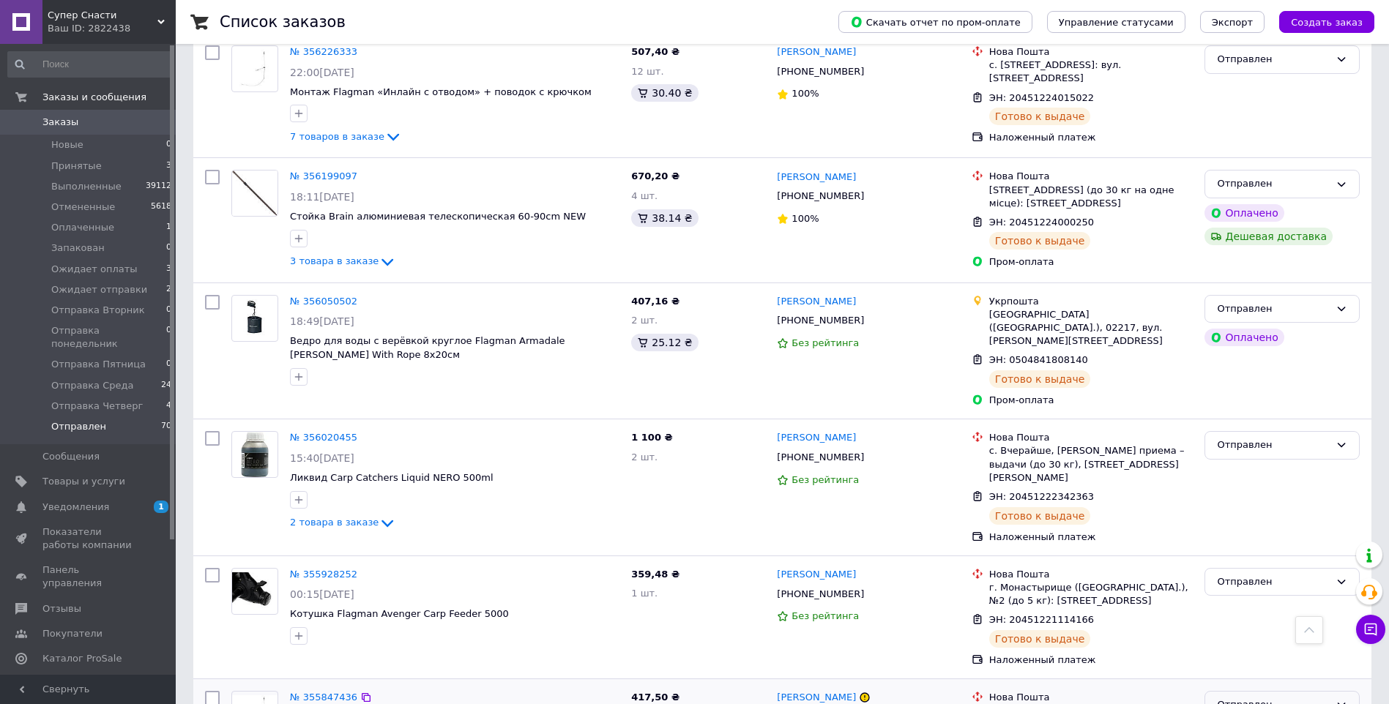
click at [1240, 698] on div "Отправлен" at bounding box center [1273, 705] width 113 height 15
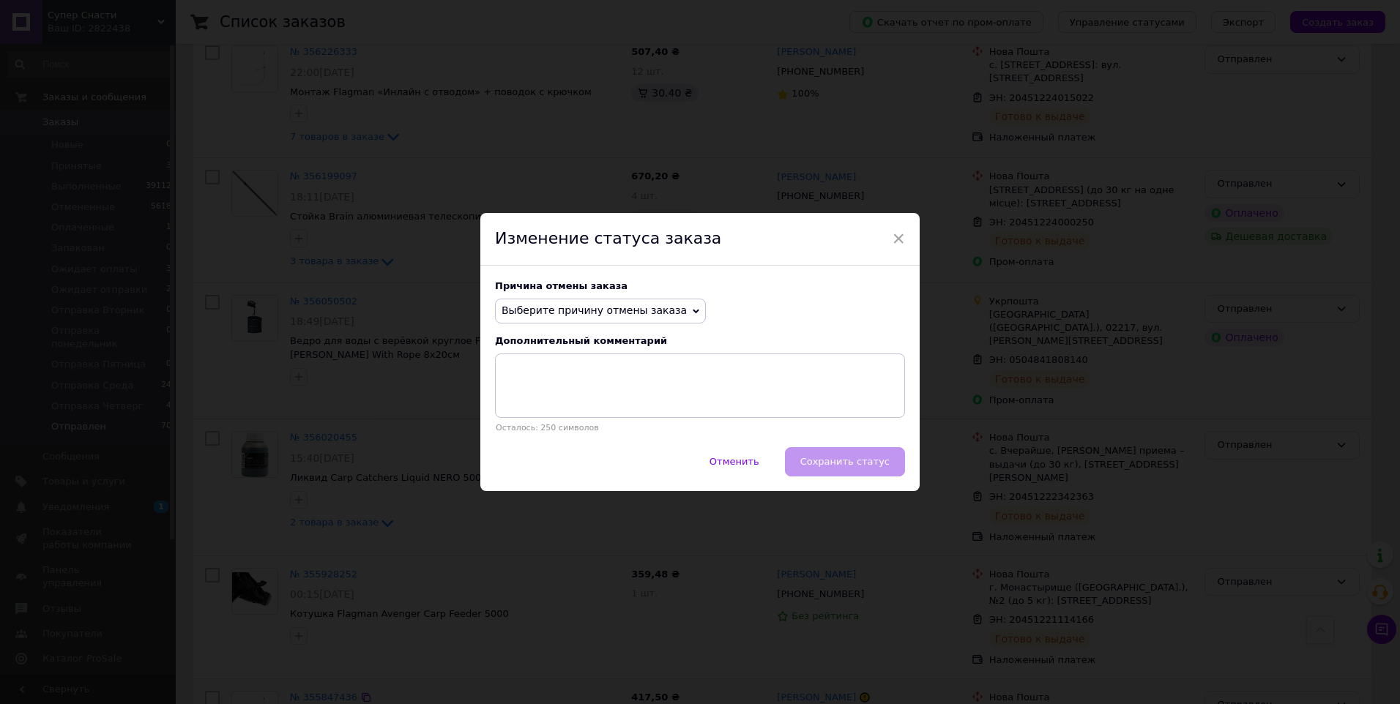
click at [649, 306] on span "Выберите причину отмены заказа" at bounding box center [594, 311] width 185 height 12
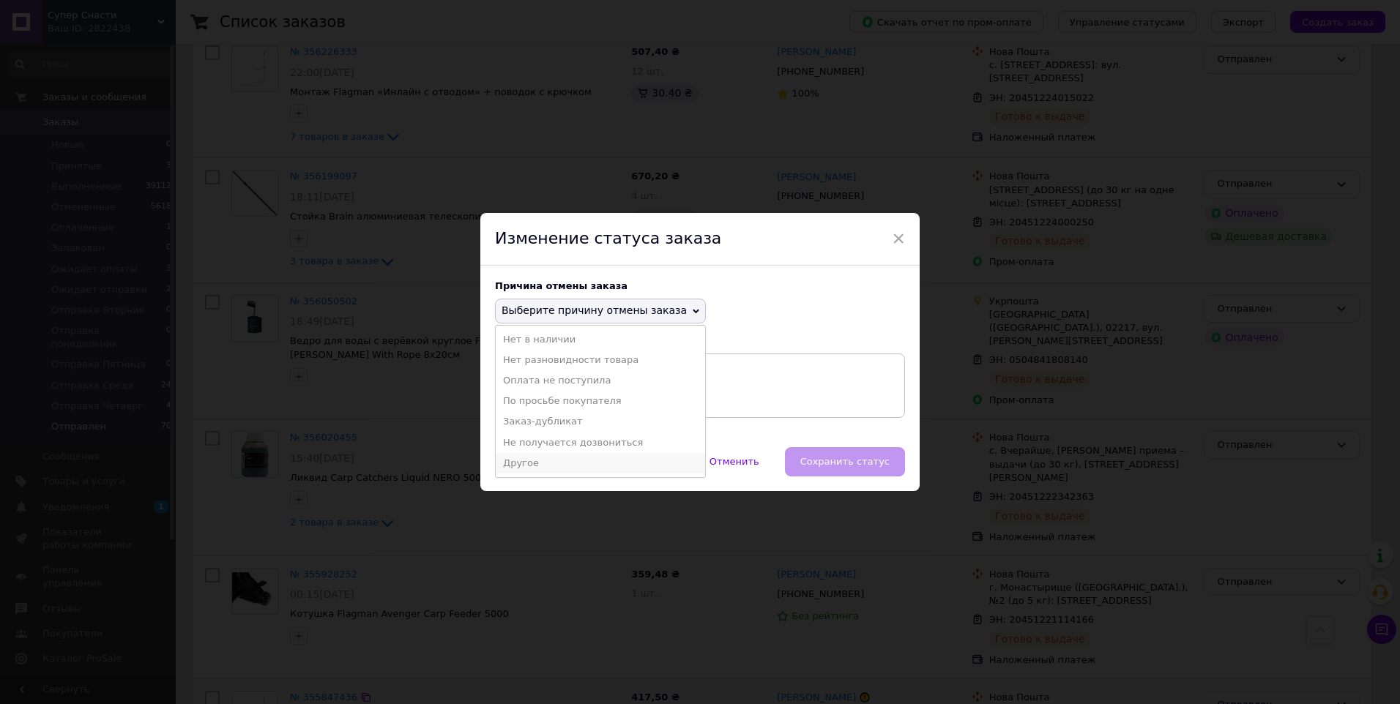
click at [589, 462] on li "Другое" at bounding box center [600, 463] width 209 height 21
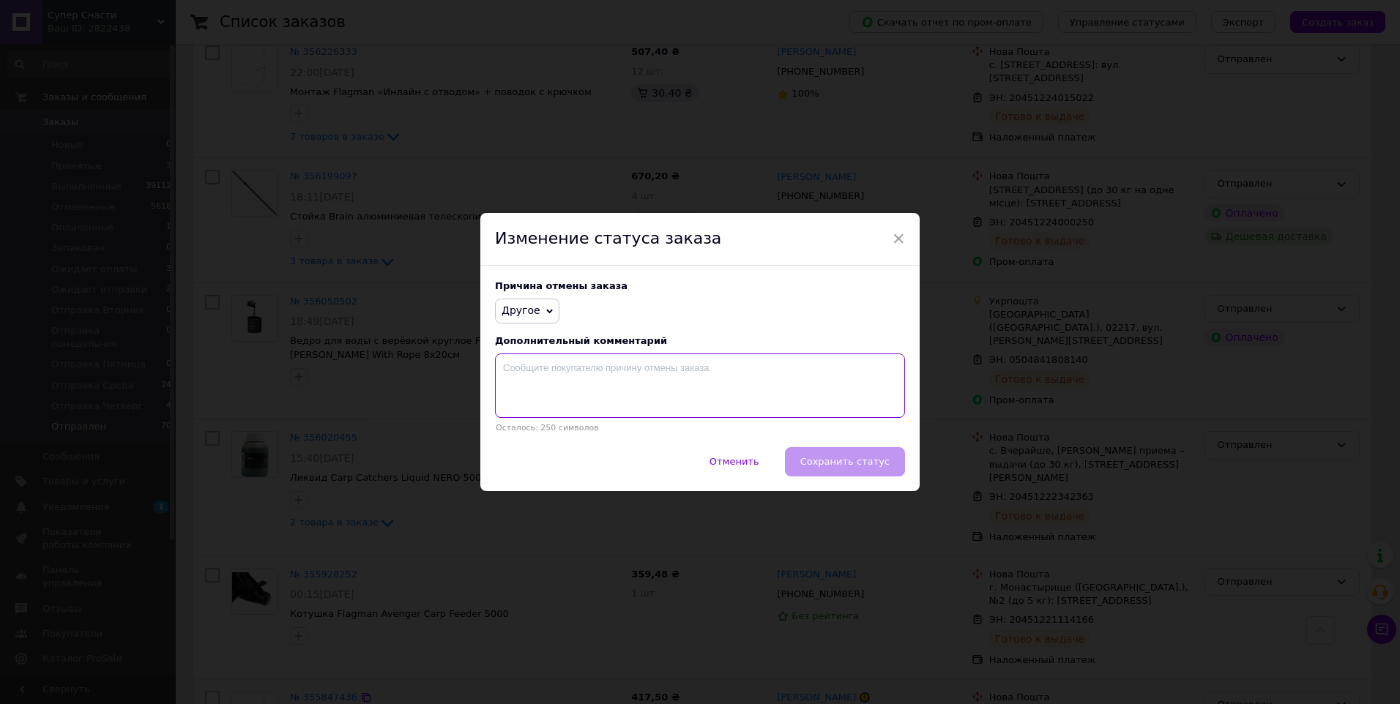
click at [688, 388] on textarea at bounding box center [700, 386] width 410 height 64
type textarea "Не забрали з пошти"
click at [855, 458] on span "Сохранить статус" at bounding box center [844, 461] width 89 height 11
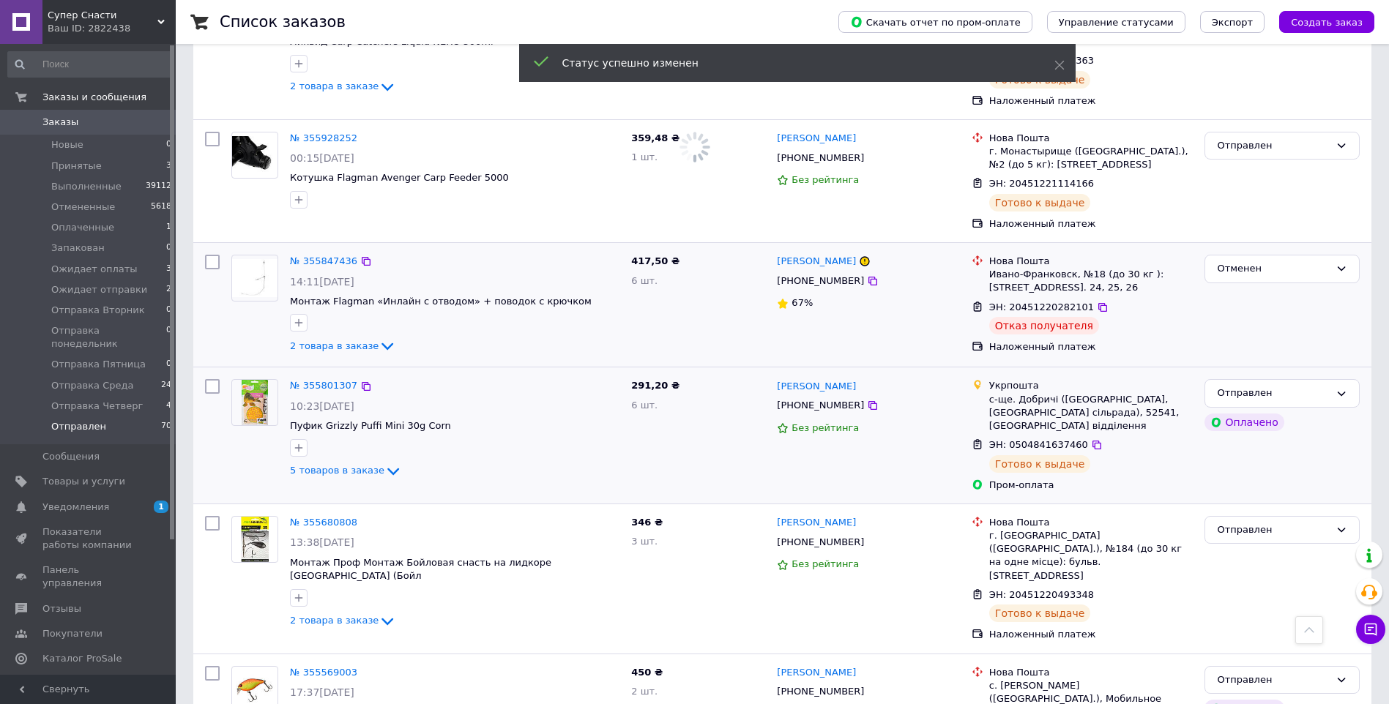
scroll to position [8128, 0]
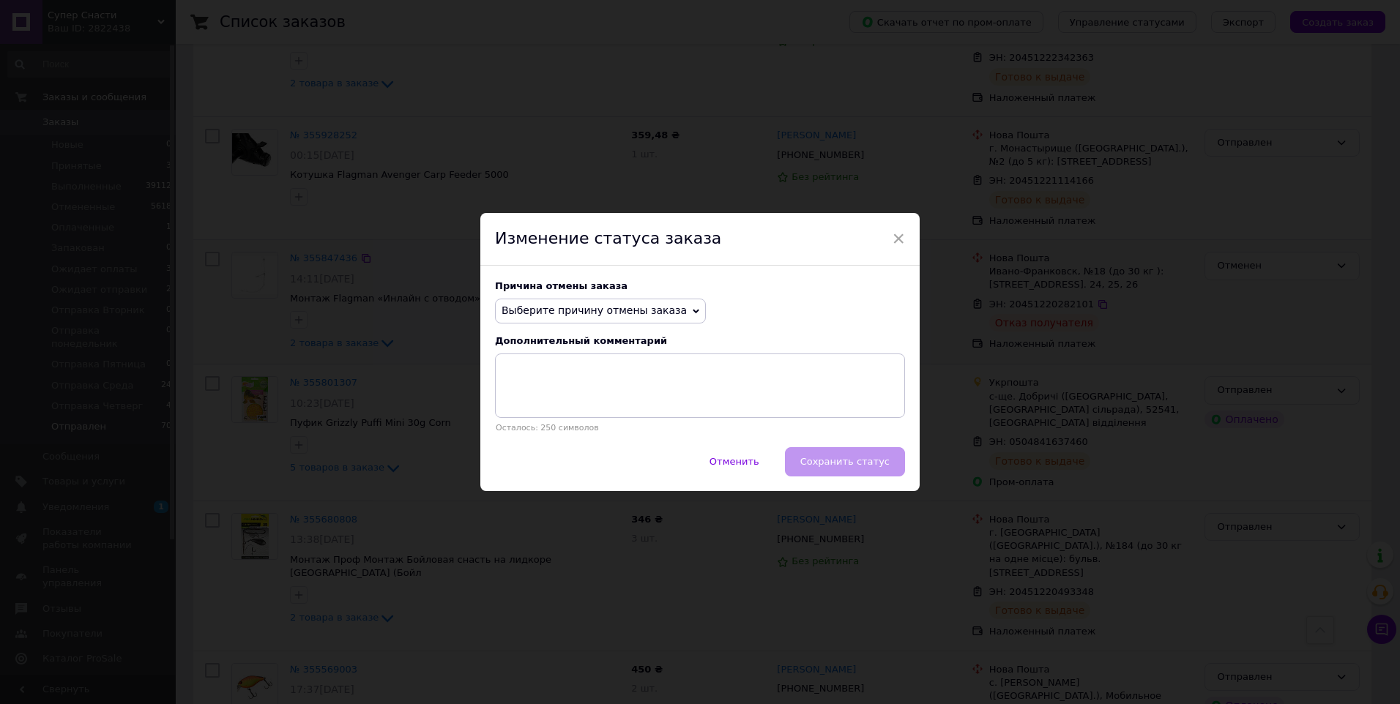
click at [611, 313] on span "Выберите причину отмены заказа" at bounding box center [594, 311] width 185 height 12
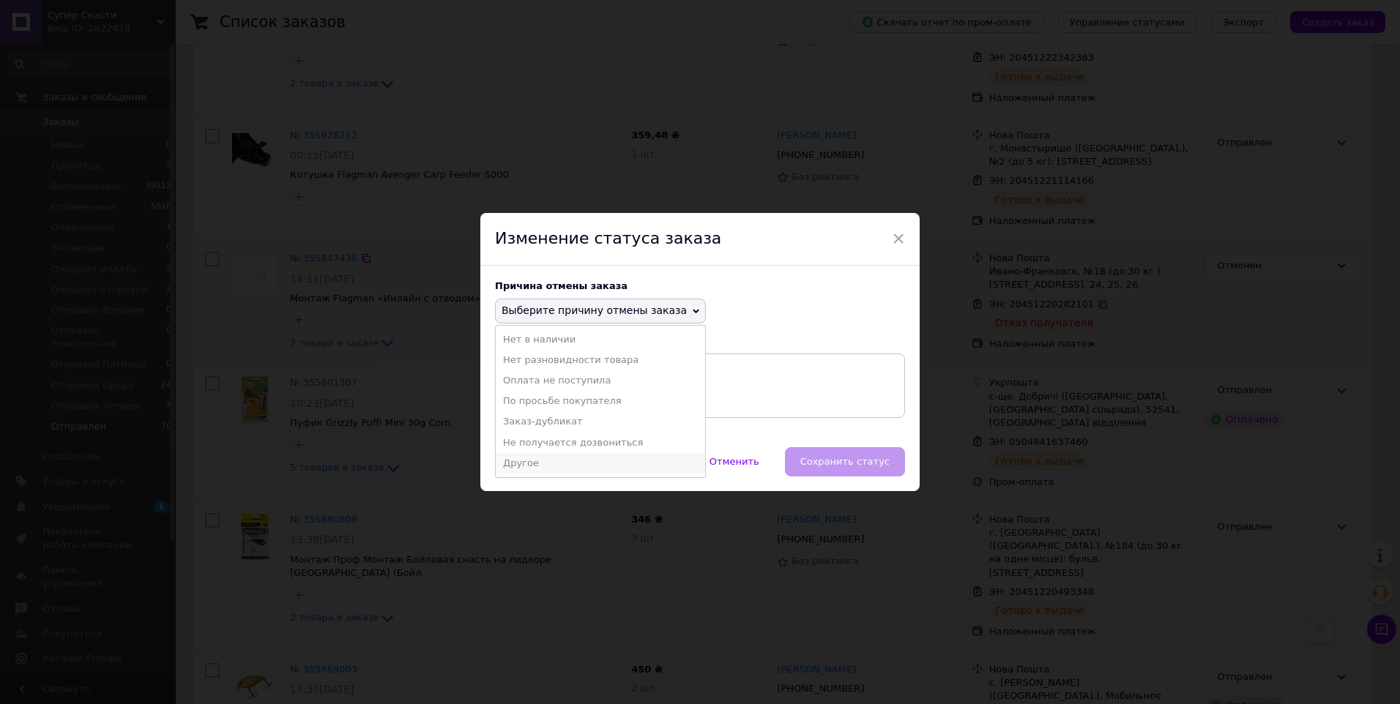
click at [600, 455] on li "Другое" at bounding box center [600, 463] width 209 height 21
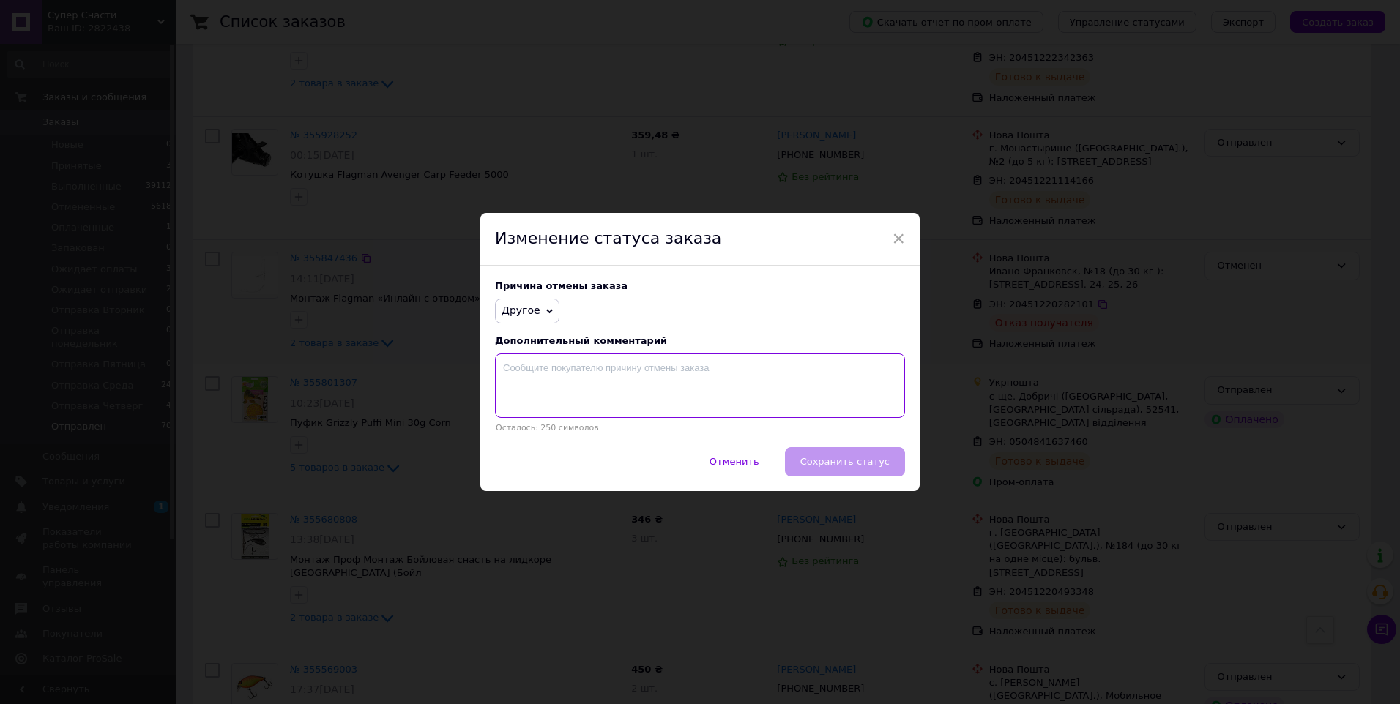
click at [680, 392] on textarea at bounding box center [700, 386] width 410 height 64
type textarea "Не забрали з пошти"
click at [838, 465] on span "Сохранить статус" at bounding box center [844, 461] width 89 height 11
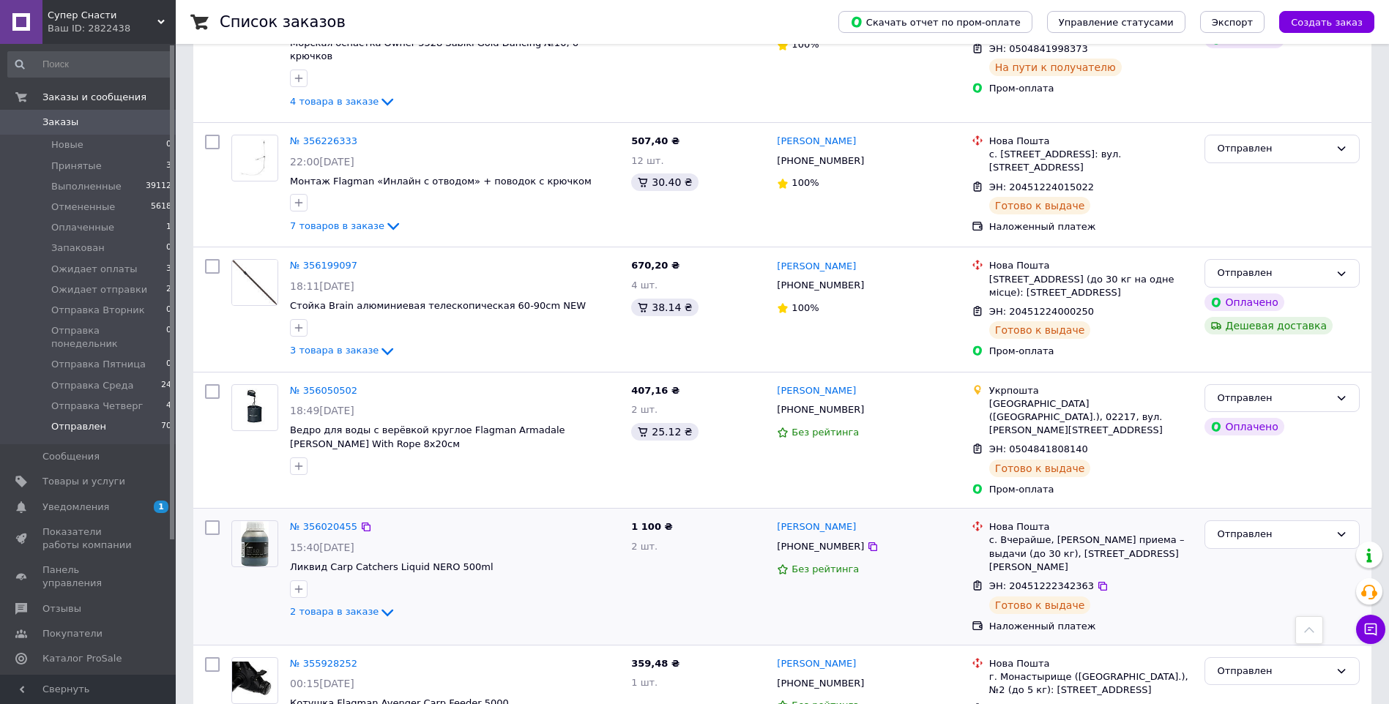
scroll to position [7573, 0]
